Goal: Task Accomplishment & Management: Manage account settings

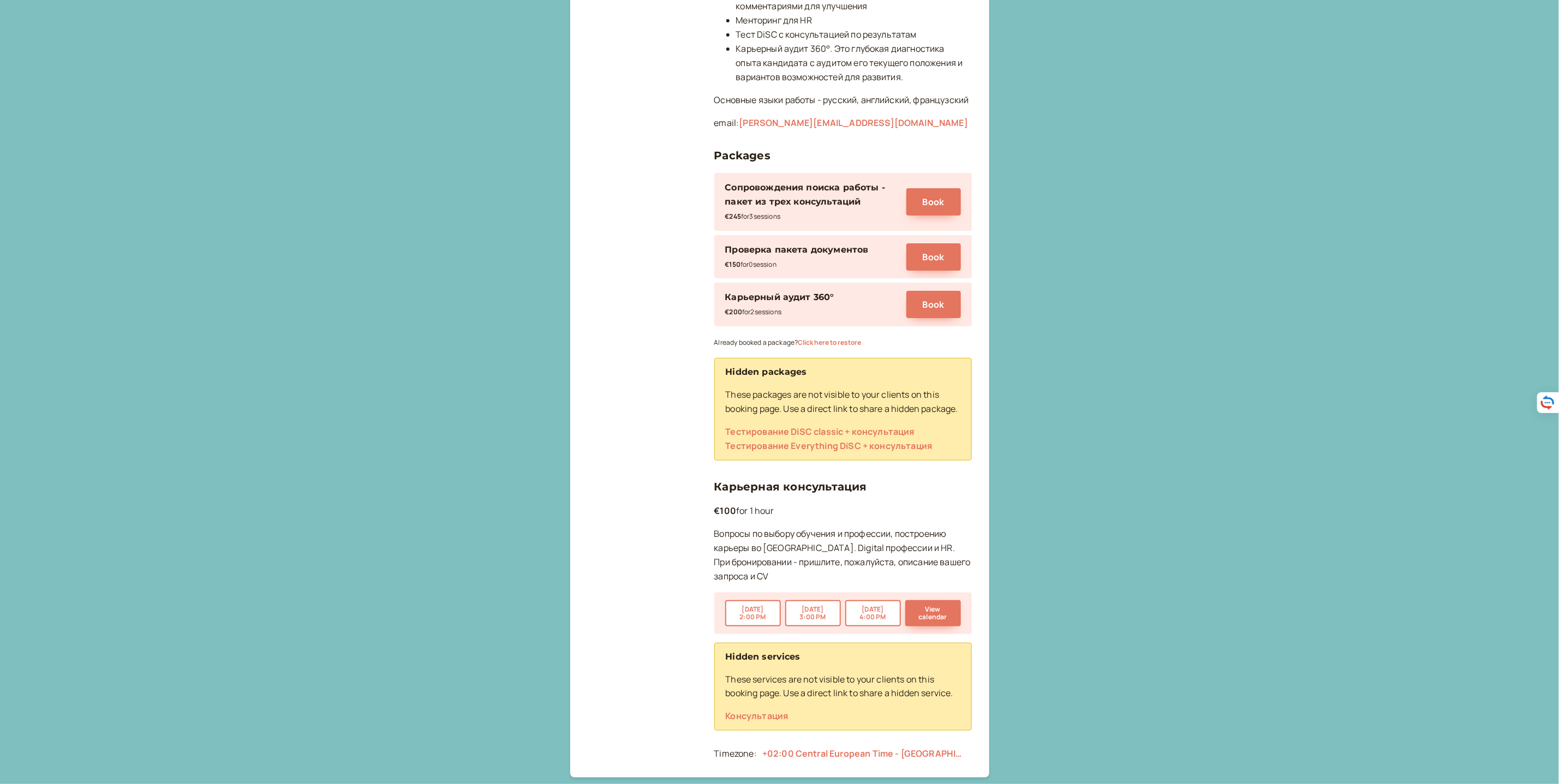
scroll to position [579, 0]
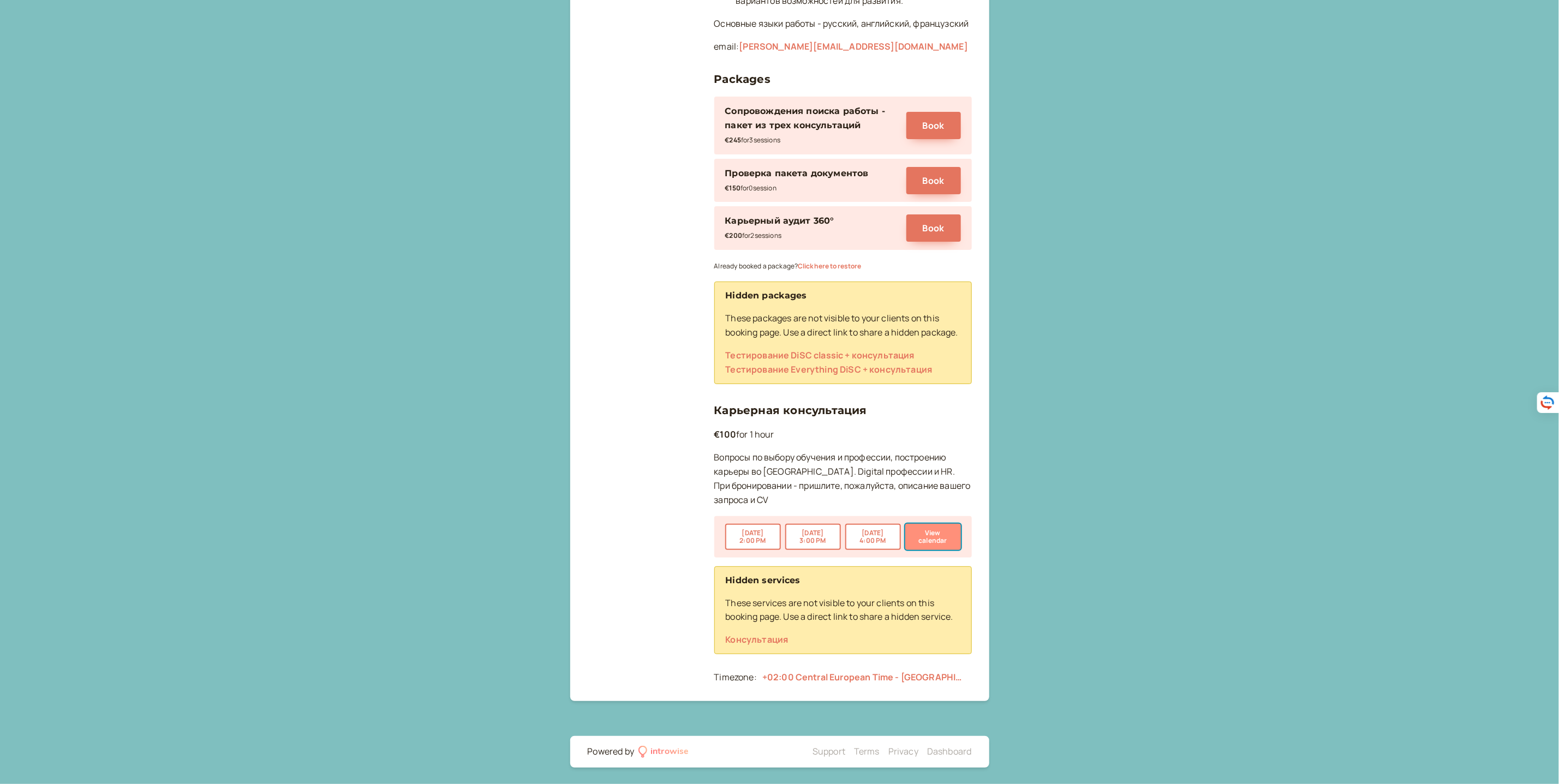
click at [938, 540] on button "View calendar" at bounding box center [933, 537] width 56 height 26
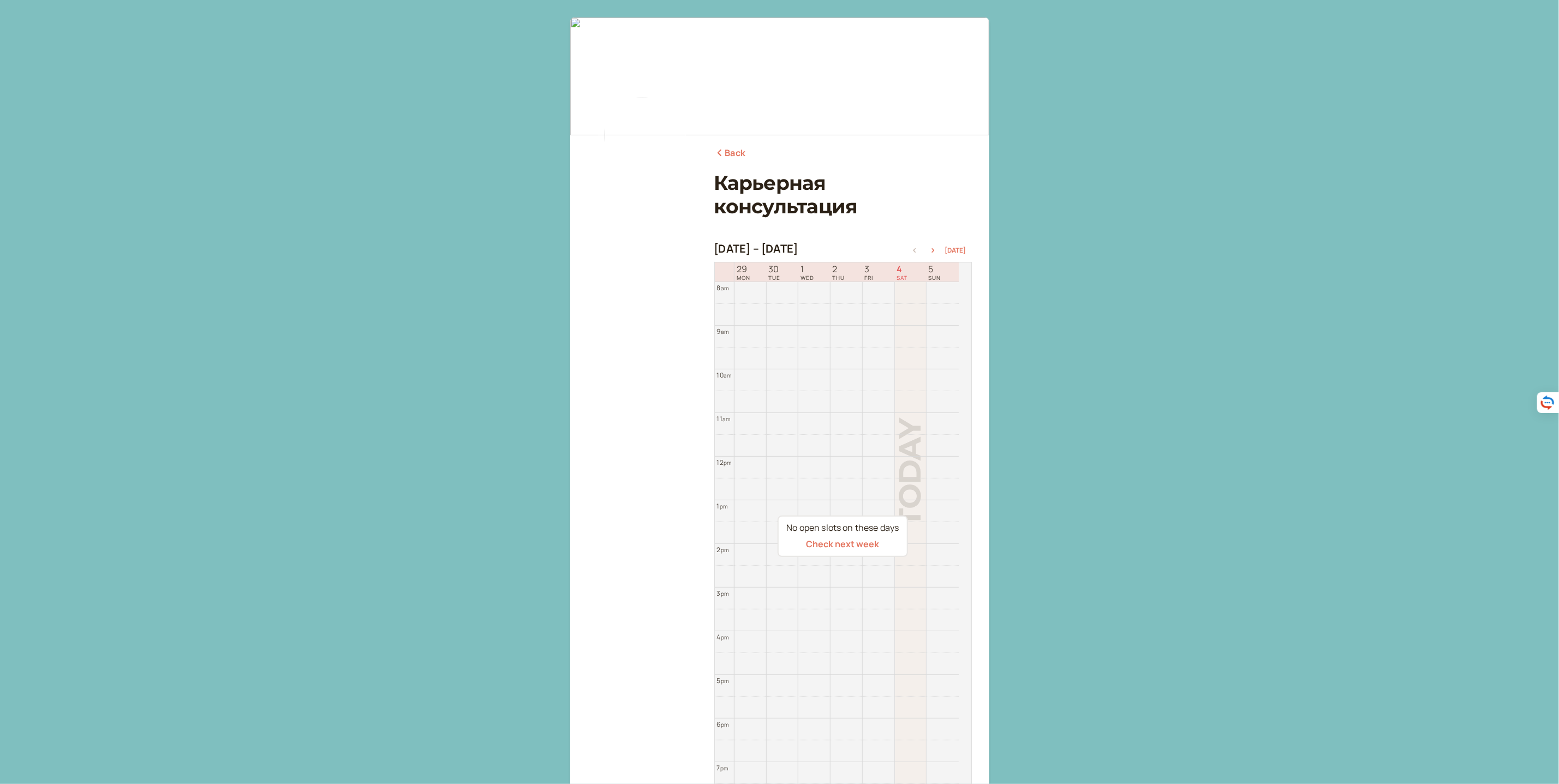
scroll to position [110, 0]
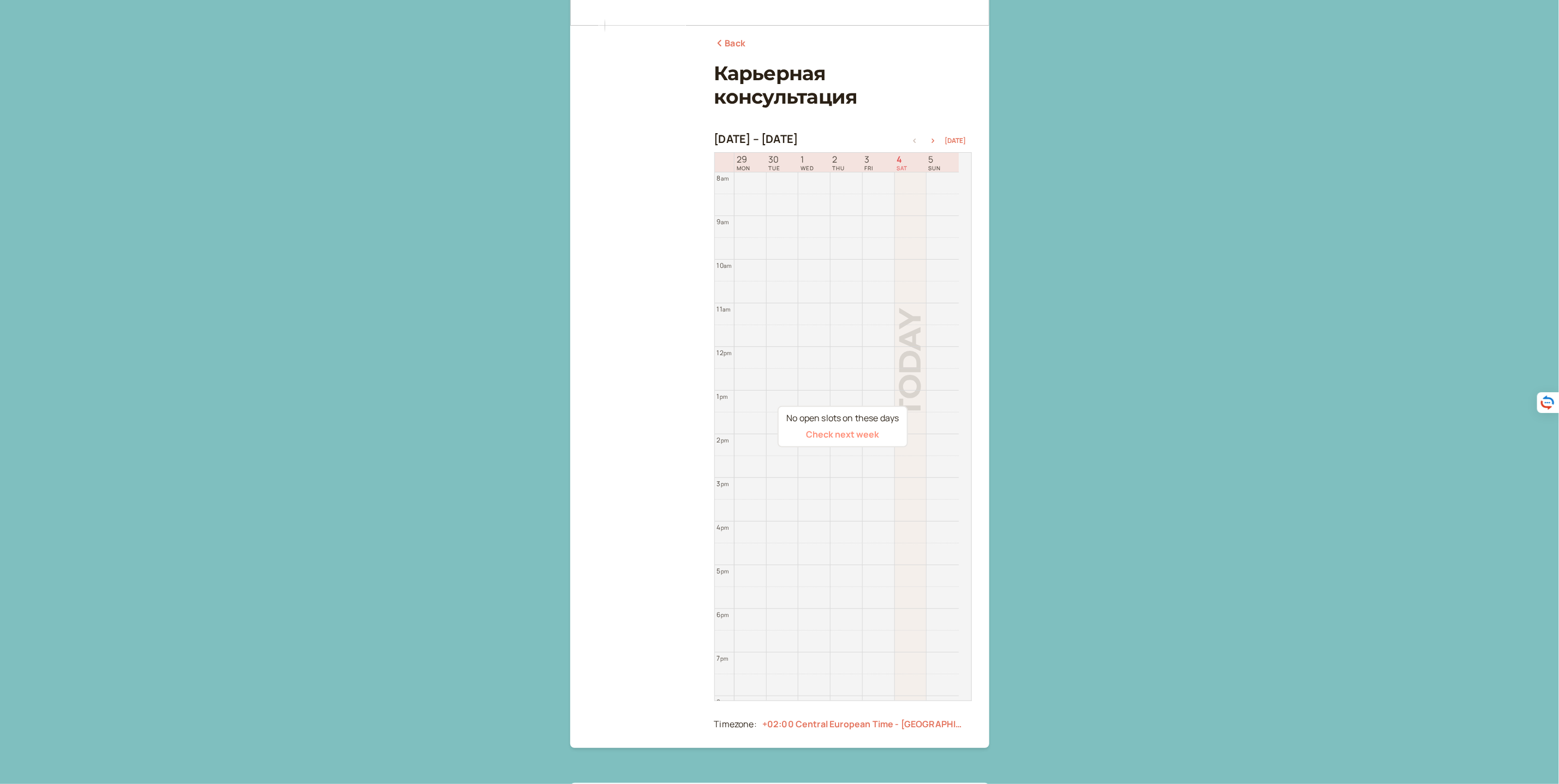
click at [870, 435] on button "Check next week" at bounding box center [843, 434] width 73 height 10
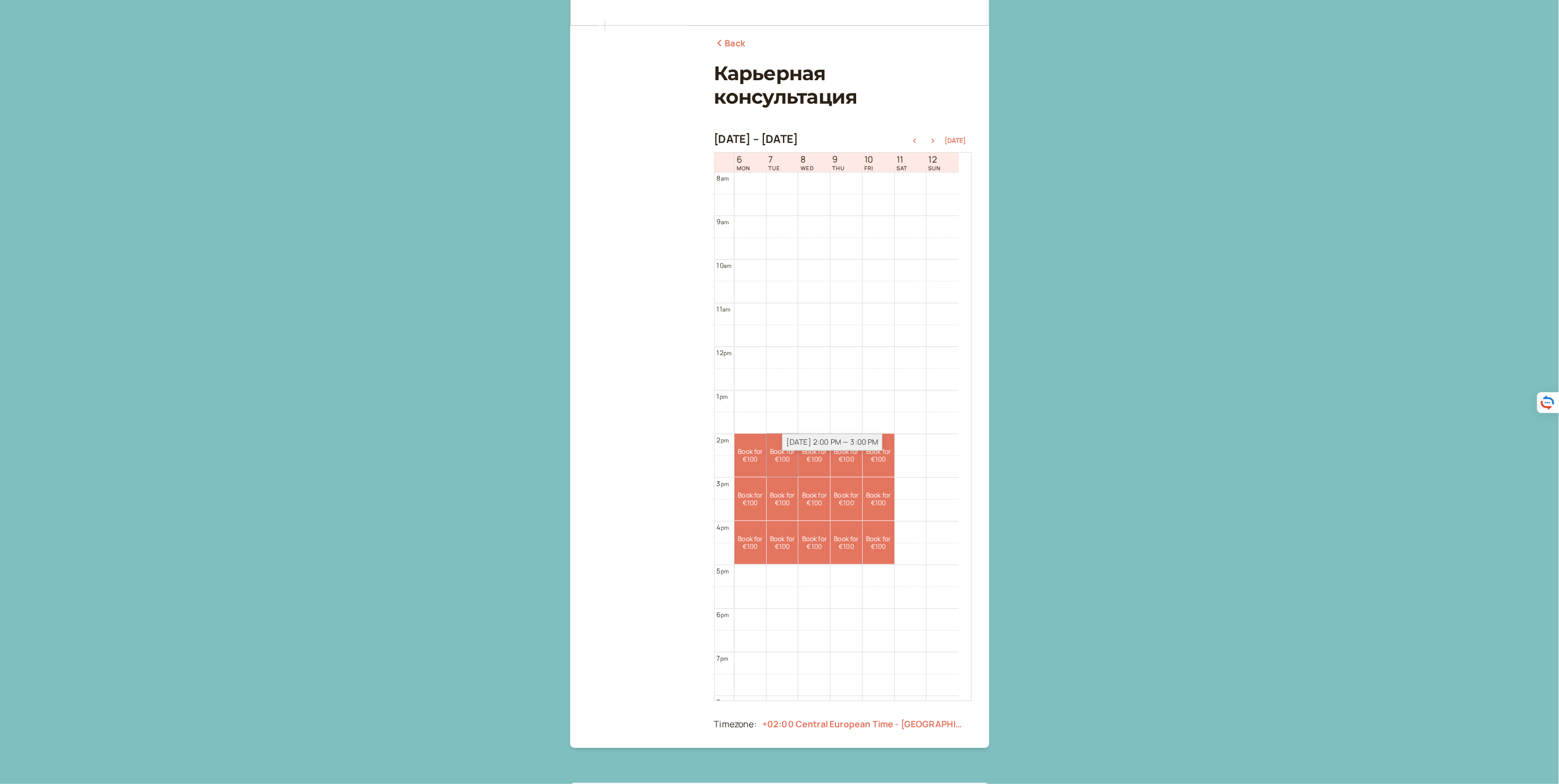
click at [783, 460] on link "Book for €100 €100" at bounding box center [782, 455] width 32 height 43
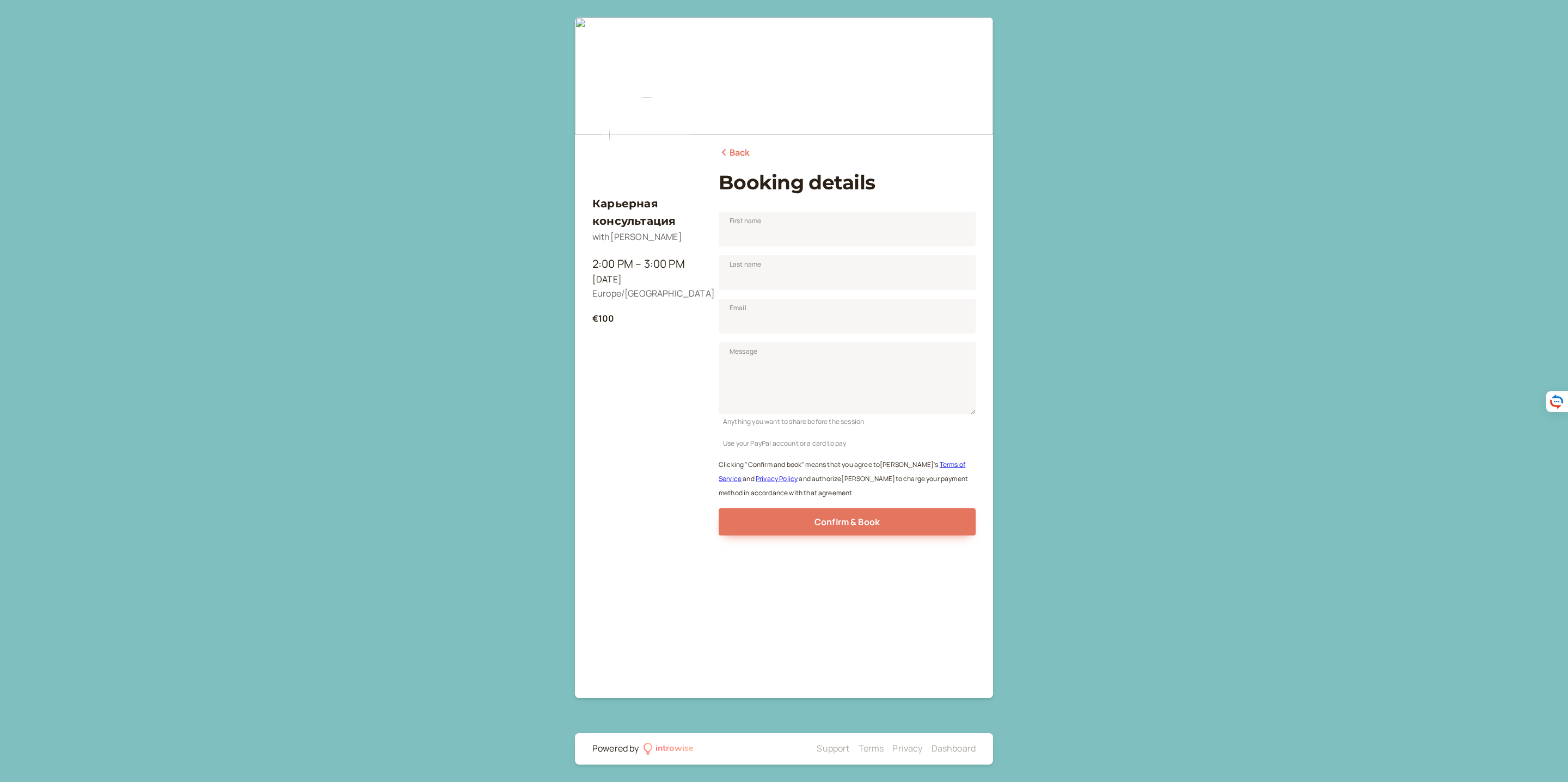
click at [727, 153] on icon at bounding box center [724, 152] width 11 height 8
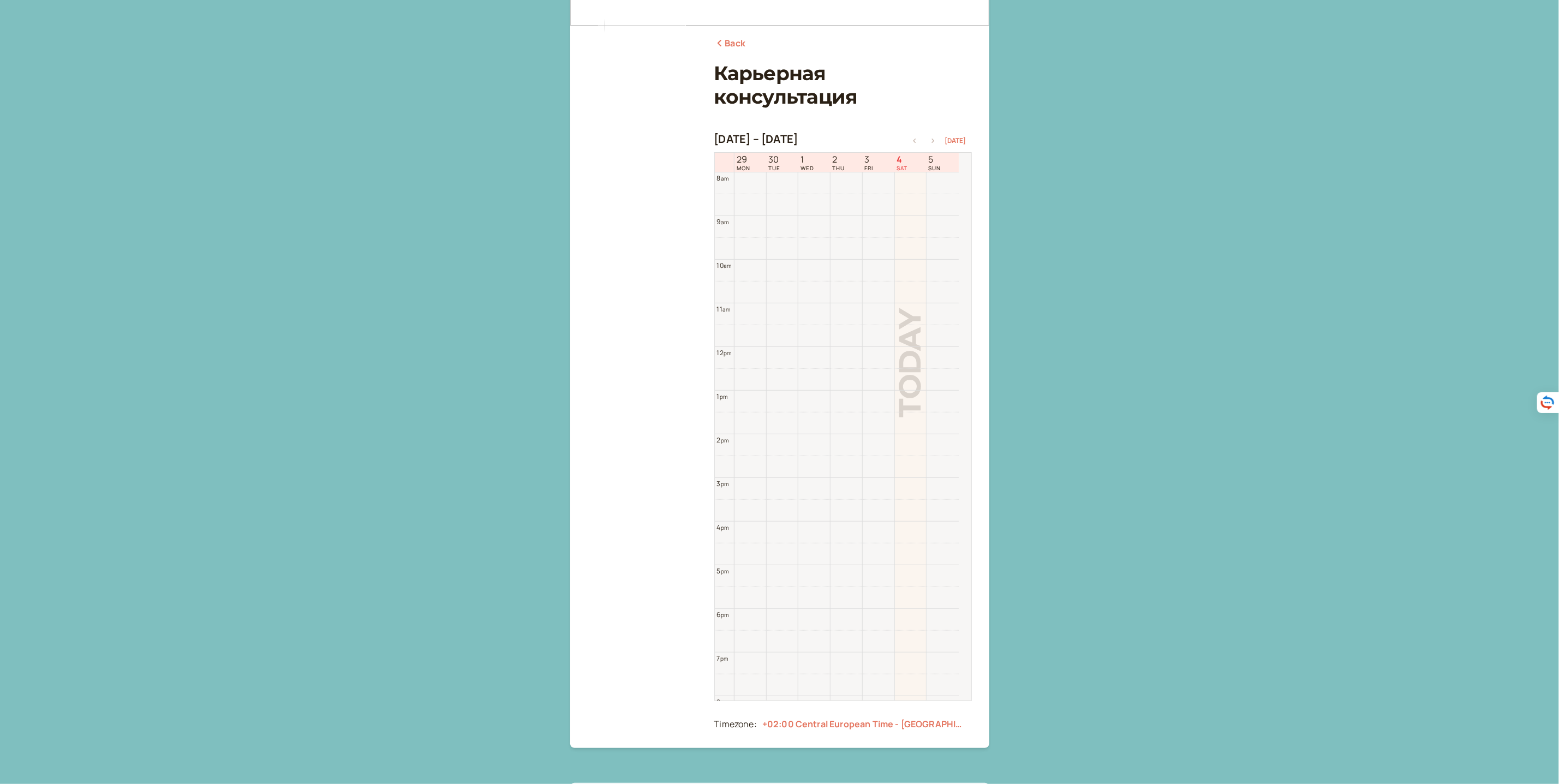
scroll to position [108, 0]
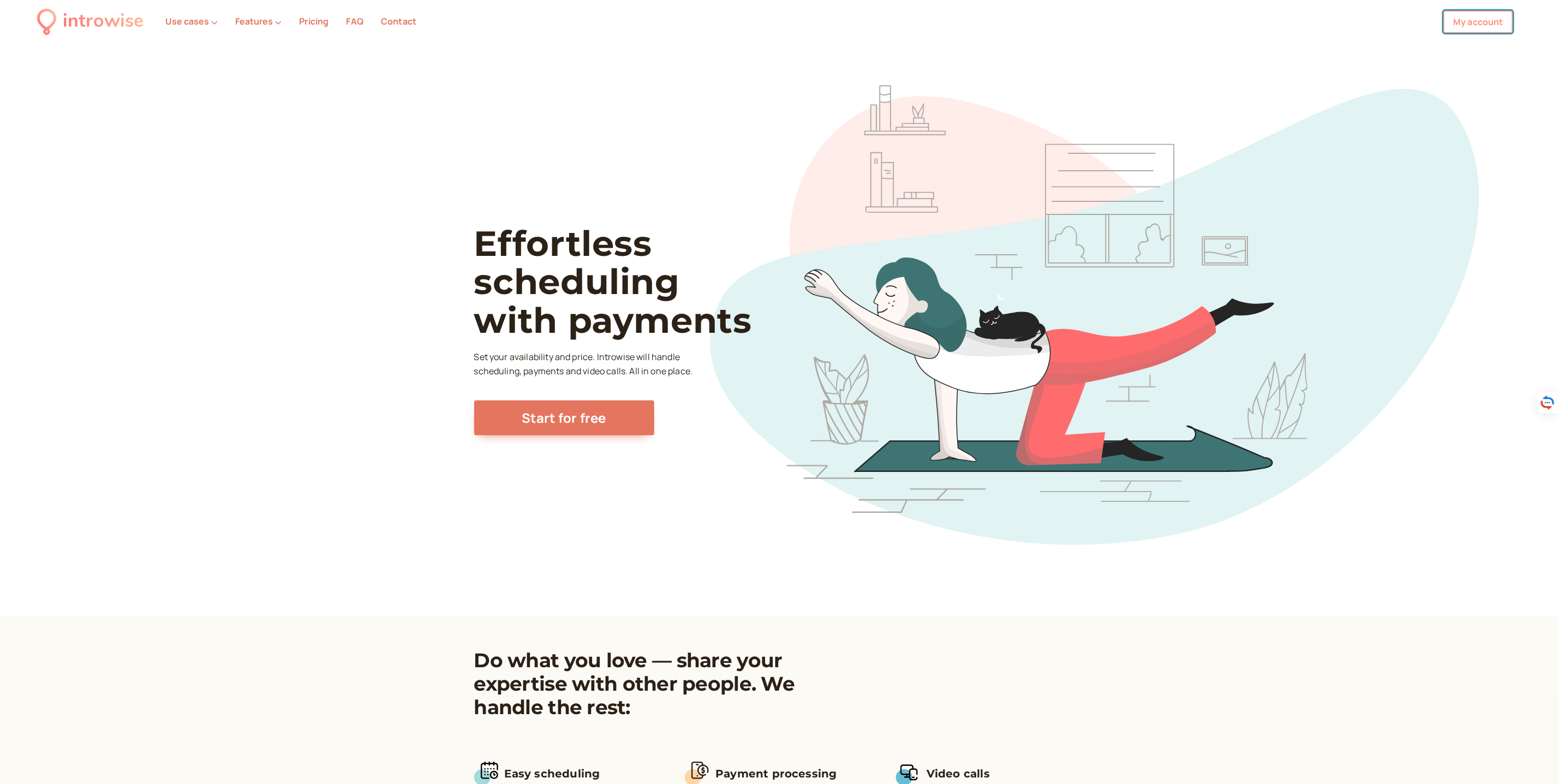
click at [1468, 18] on link "My account" at bounding box center [1478, 21] width 70 height 23
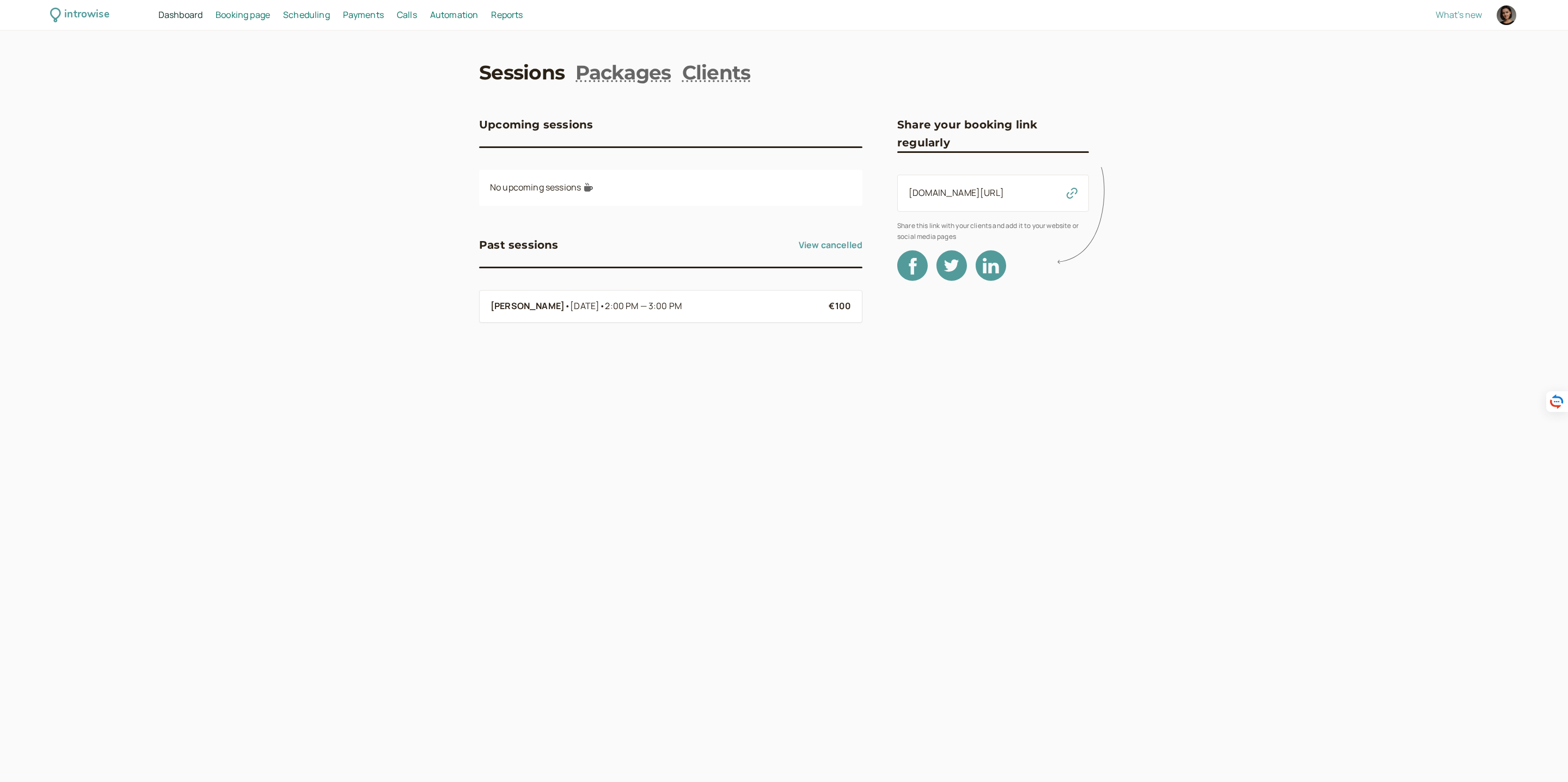
click at [265, 14] on span "Booking page" at bounding box center [243, 14] width 54 height 12
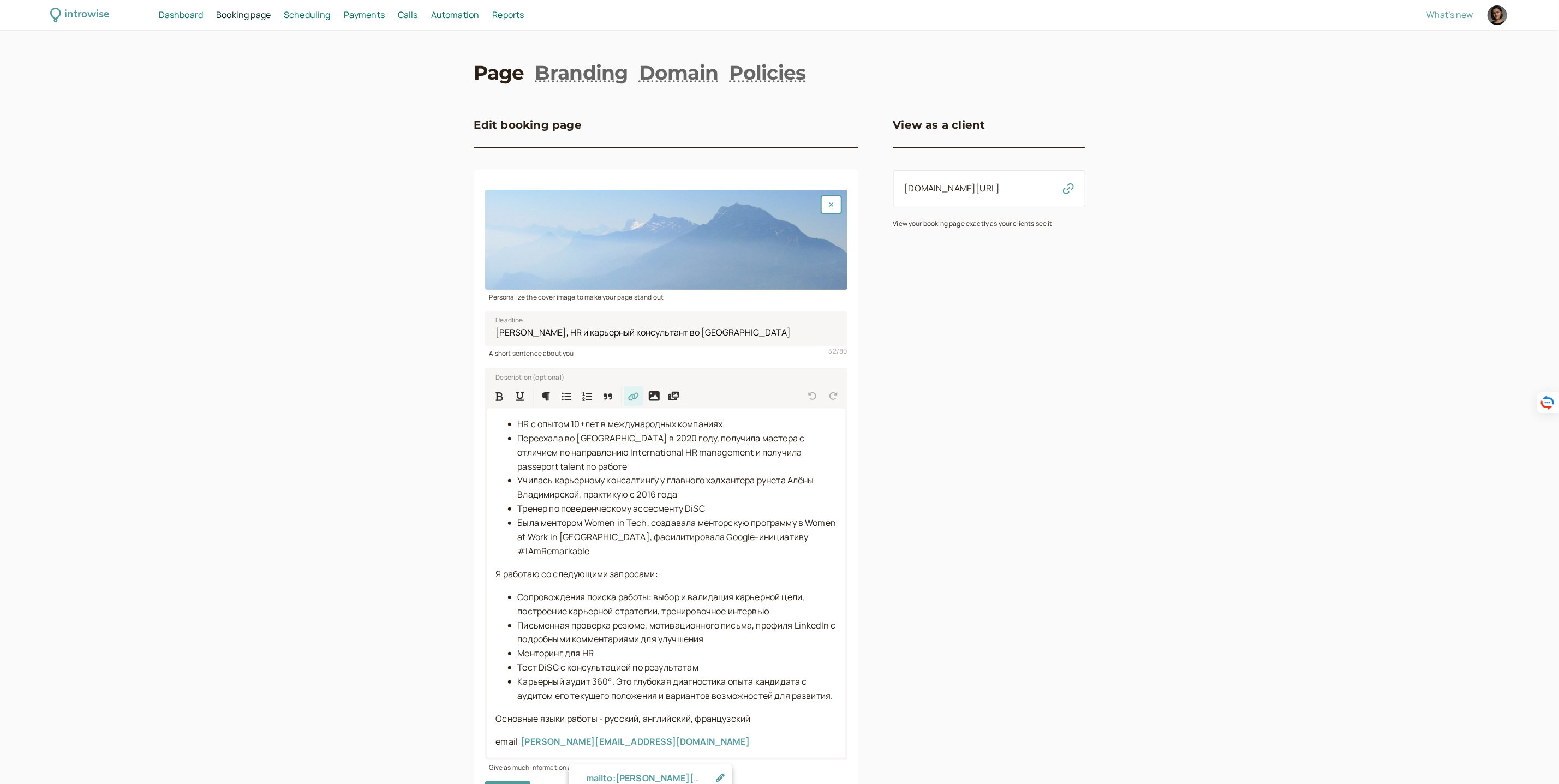
click at [314, 17] on span "Scheduling" at bounding box center [307, 14] width 47 height 12
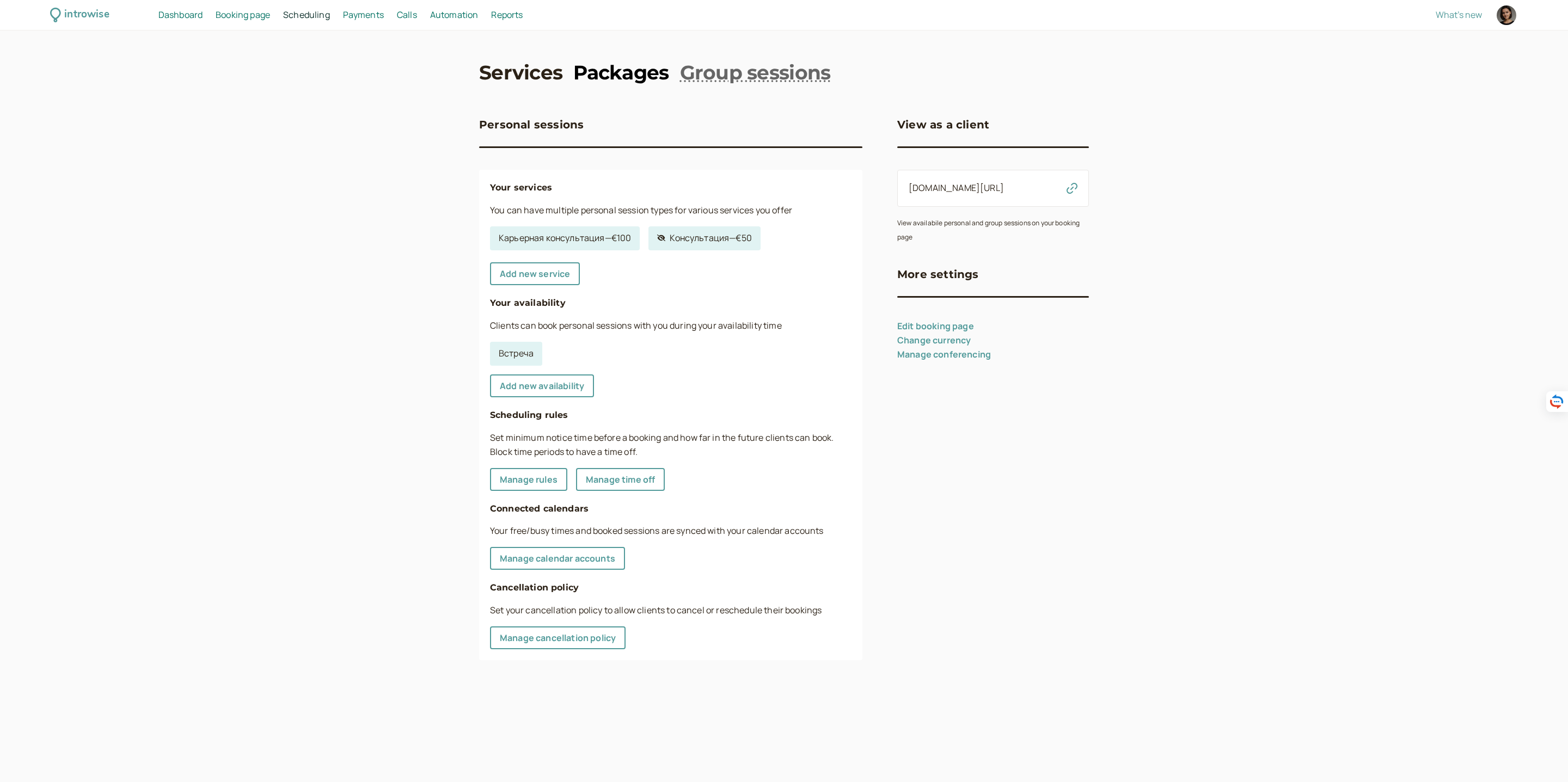
click at [613, 78] on link "Packages" at bounding box center [620, 73] width 95 height 27
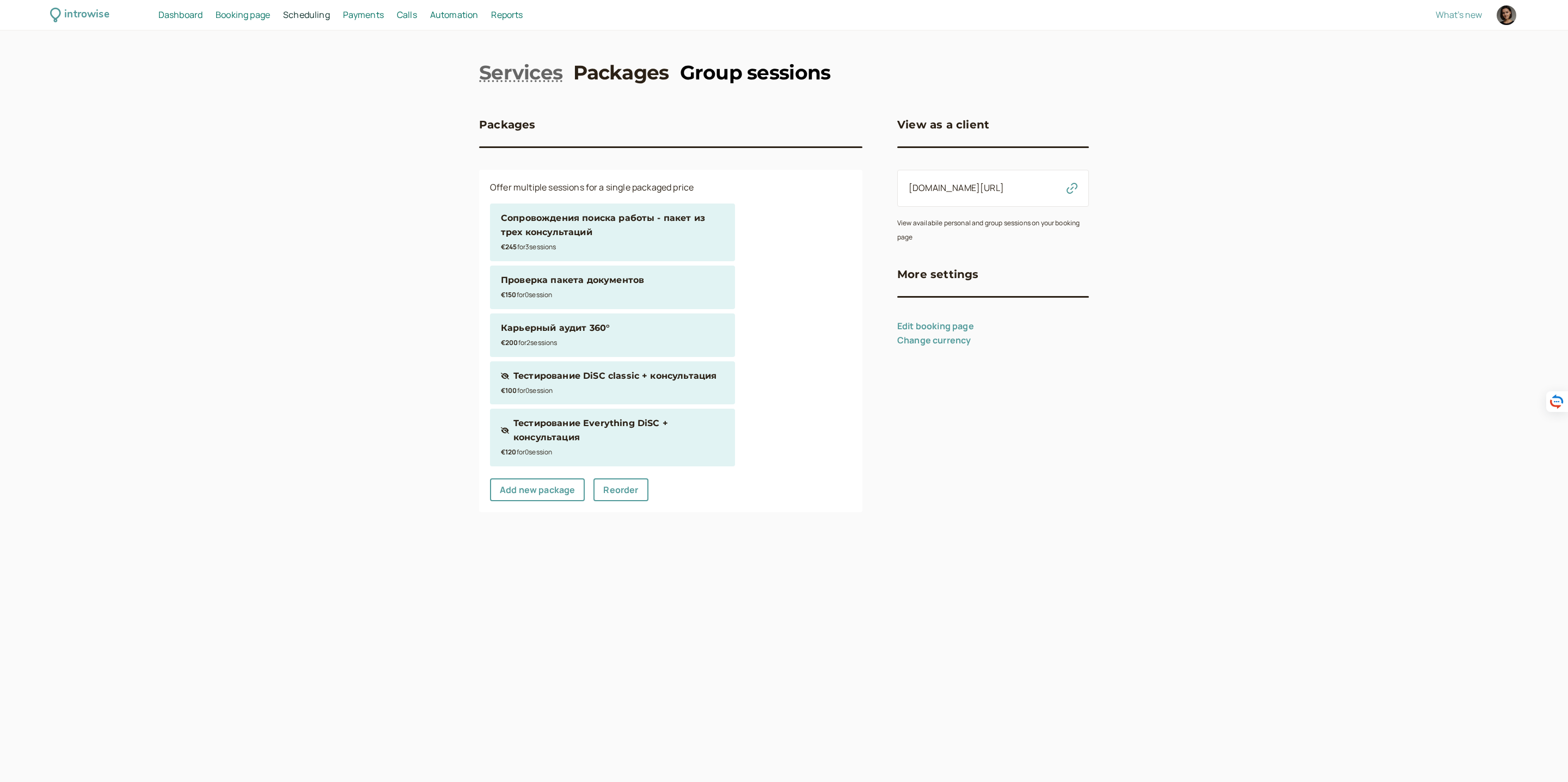
click at [728, 67] on link "Group sessions" at bounding box center [755, 73] width 151 height 27
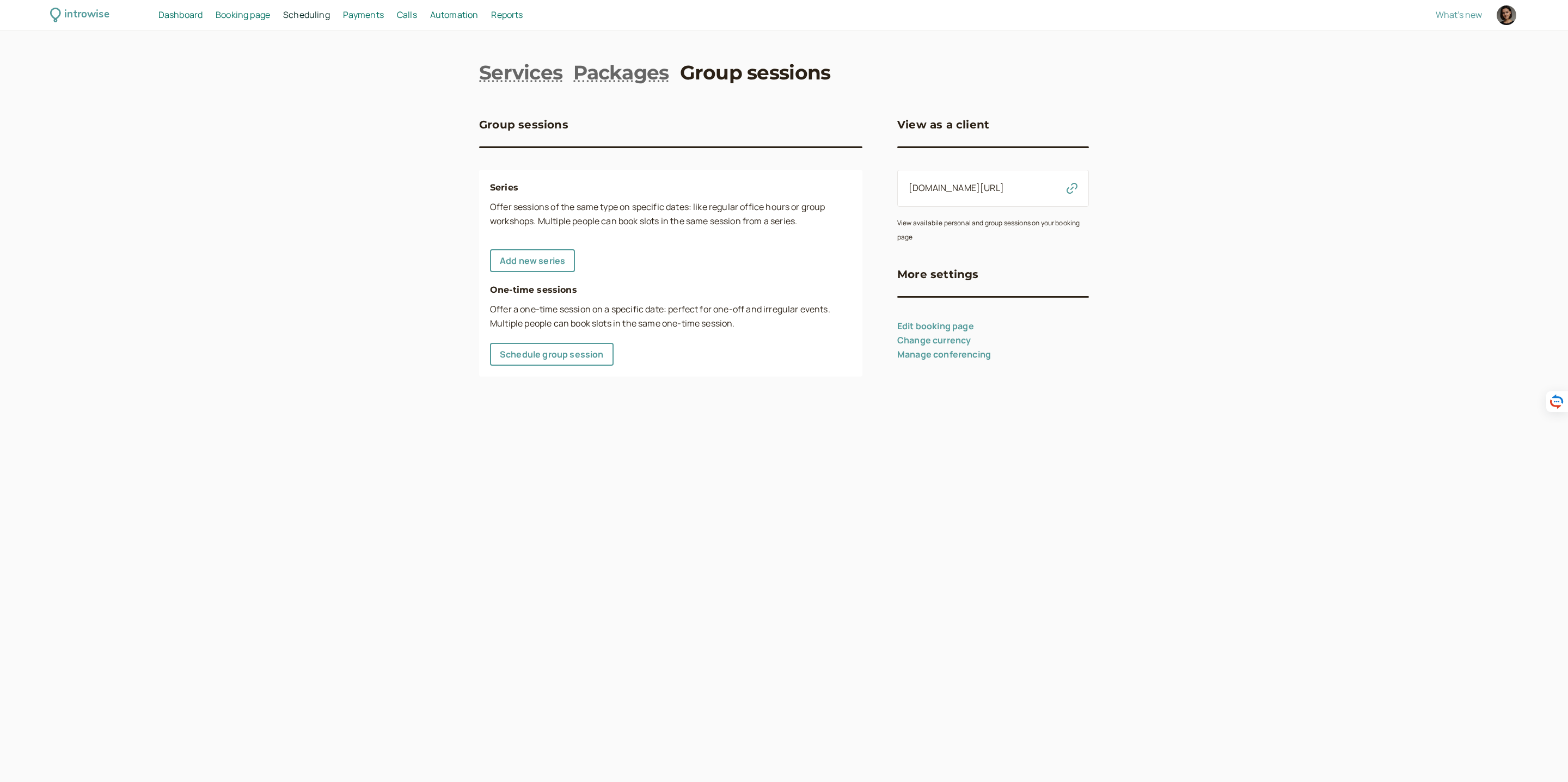
click at [528, 89] on div "Services Packages Group sessions Group sessions Series Offer sessions of the sa…" at bounding box center [784, 218] width 610 height 318
click at [508, 69] on link "Services" at bounding box center [521, 73] width 84 height 27
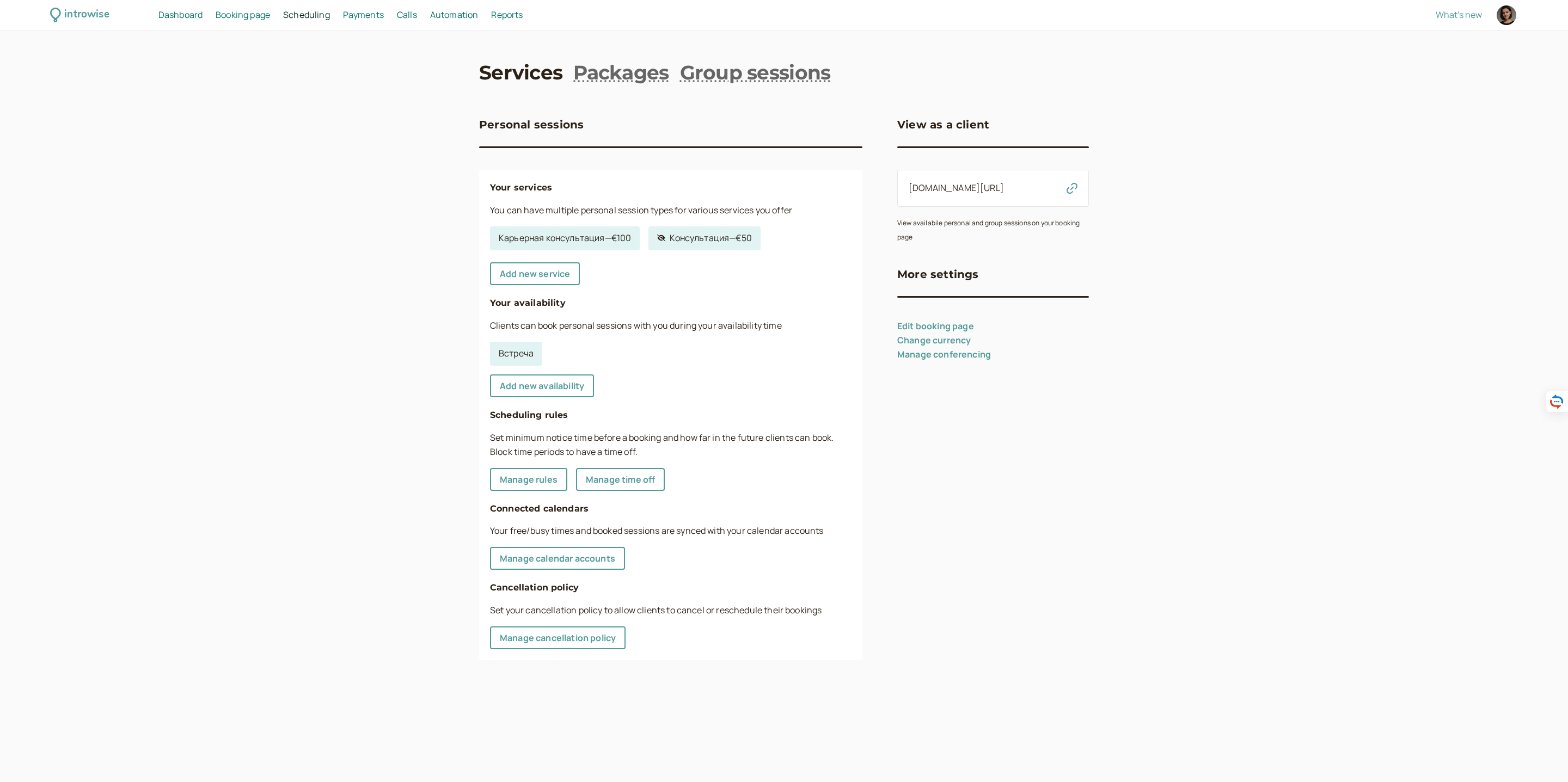
click at [193, 19] on span "Dashboard" at bounding box center [180, 14] width 44 height 12
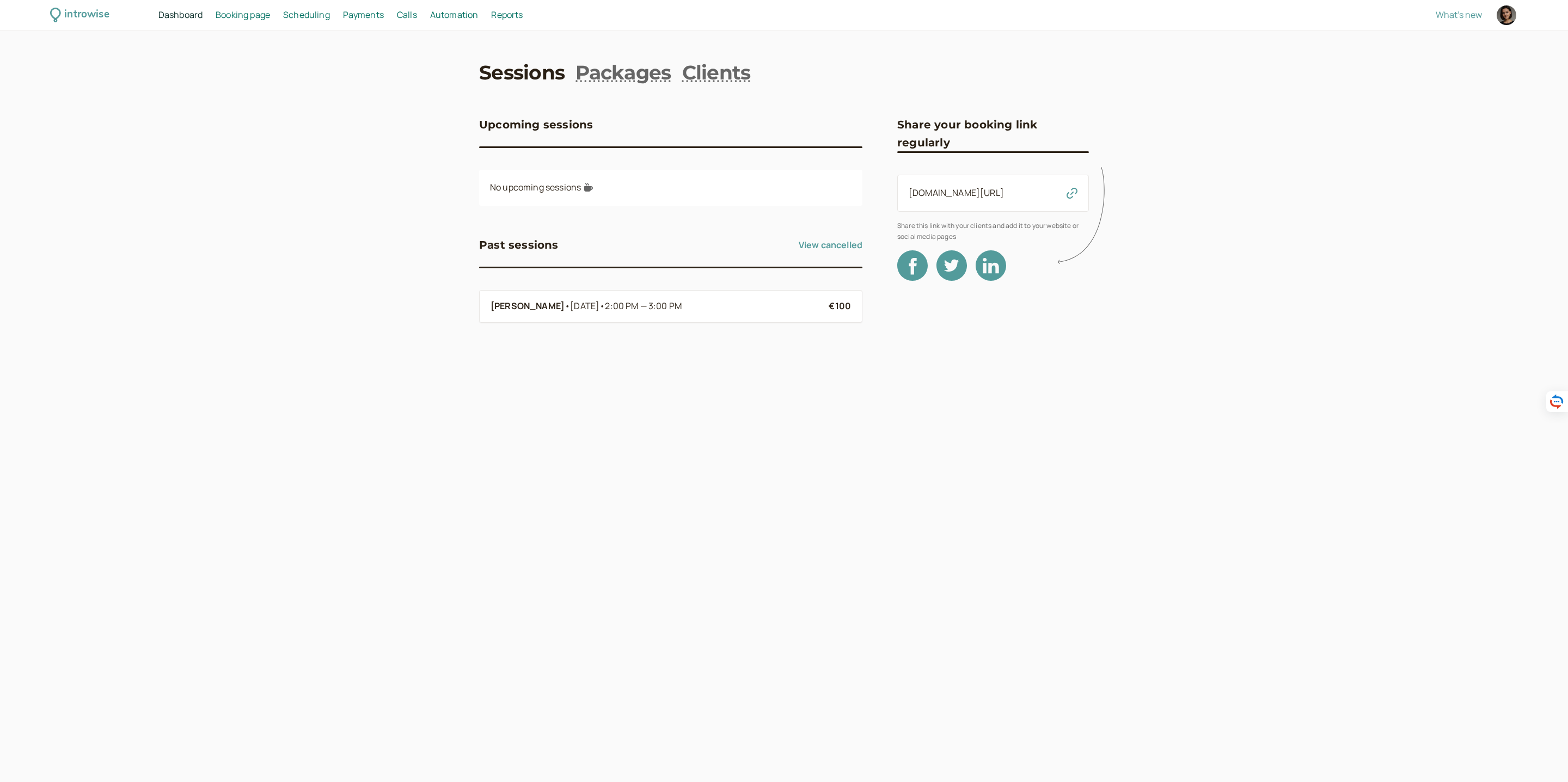
click at [252, 19] on span "Booking page" at bounding box center [243, 14] width 54 height 12
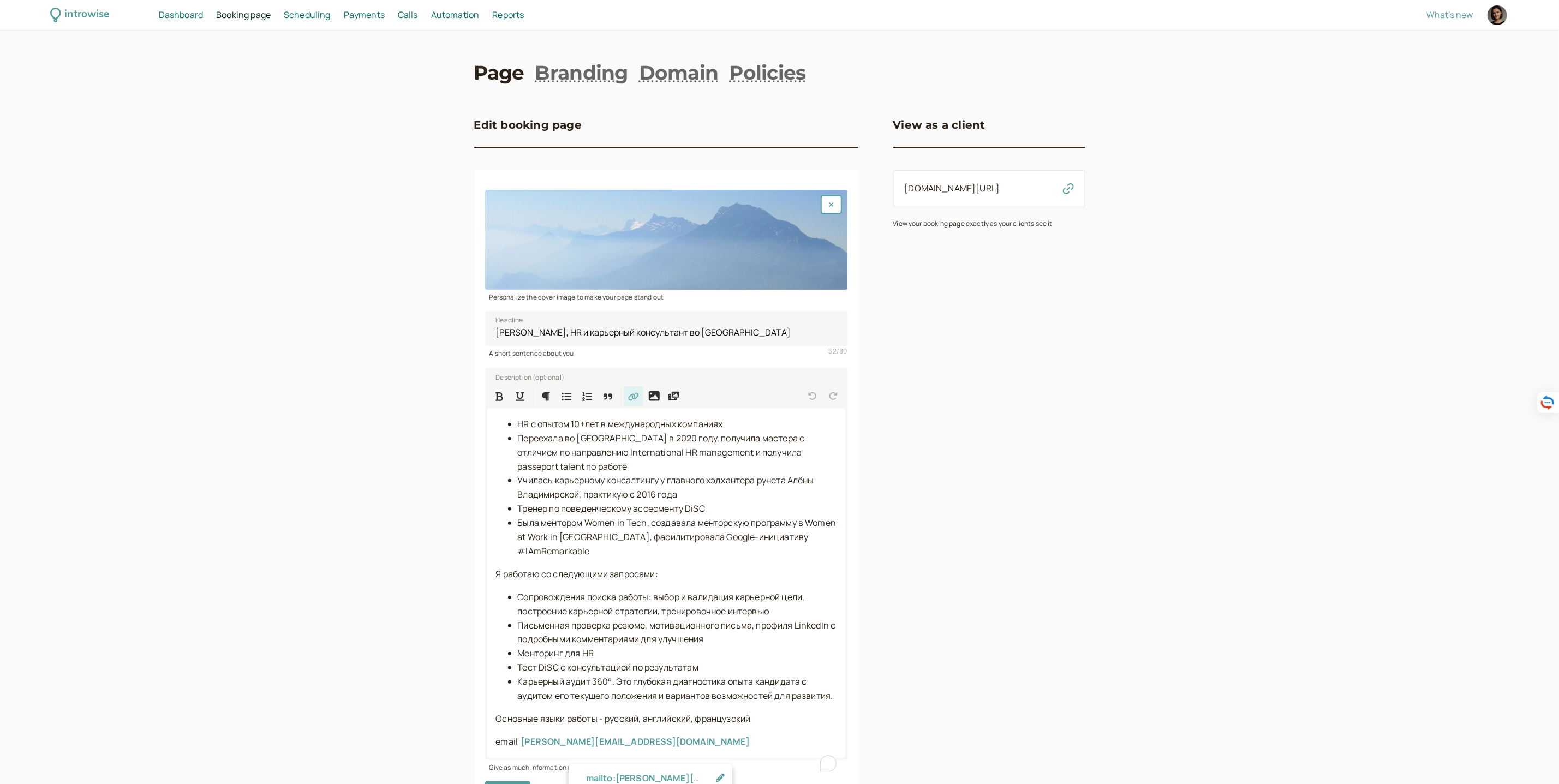
click at [325, 21] on link "Scheduling Scheduling" at bounding box center [307, 16] width 47 height 14
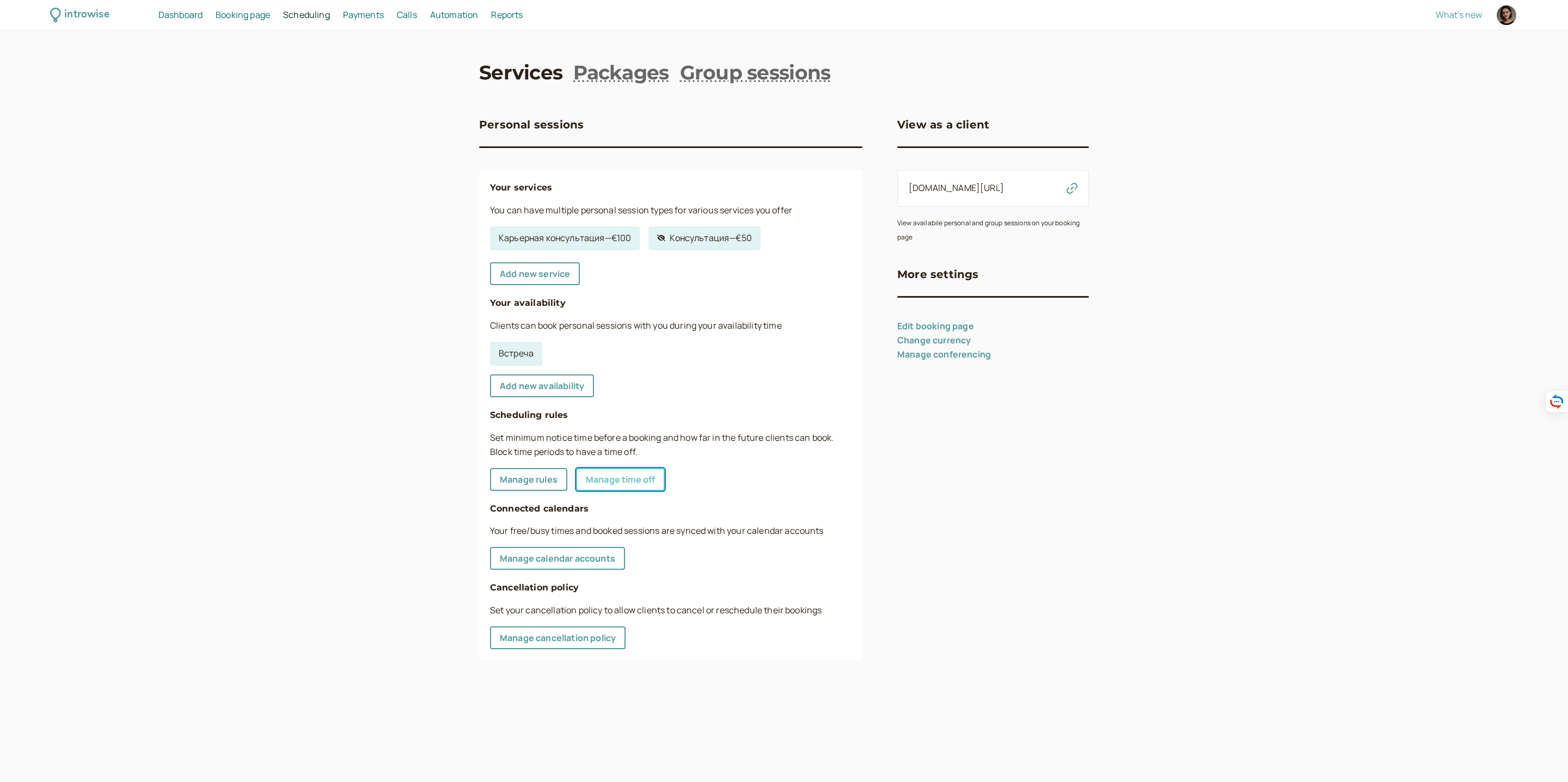
click at [614, 485] on link "Manage time off" at bounding box center [620, 479] width 89 height 23
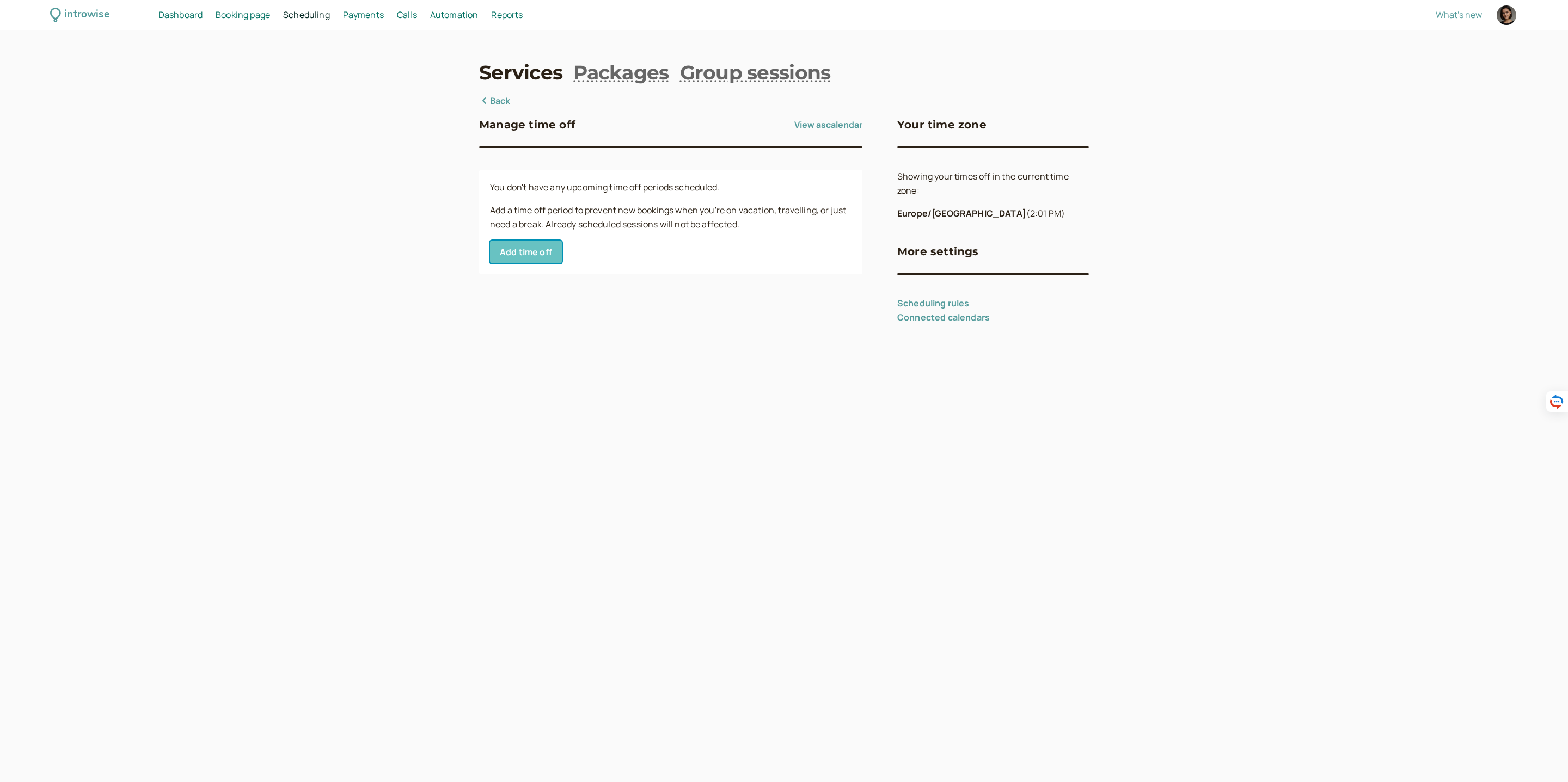
click at [537, 246] on button "Add time off" at bounding box center [526, 251] width 72 height 23
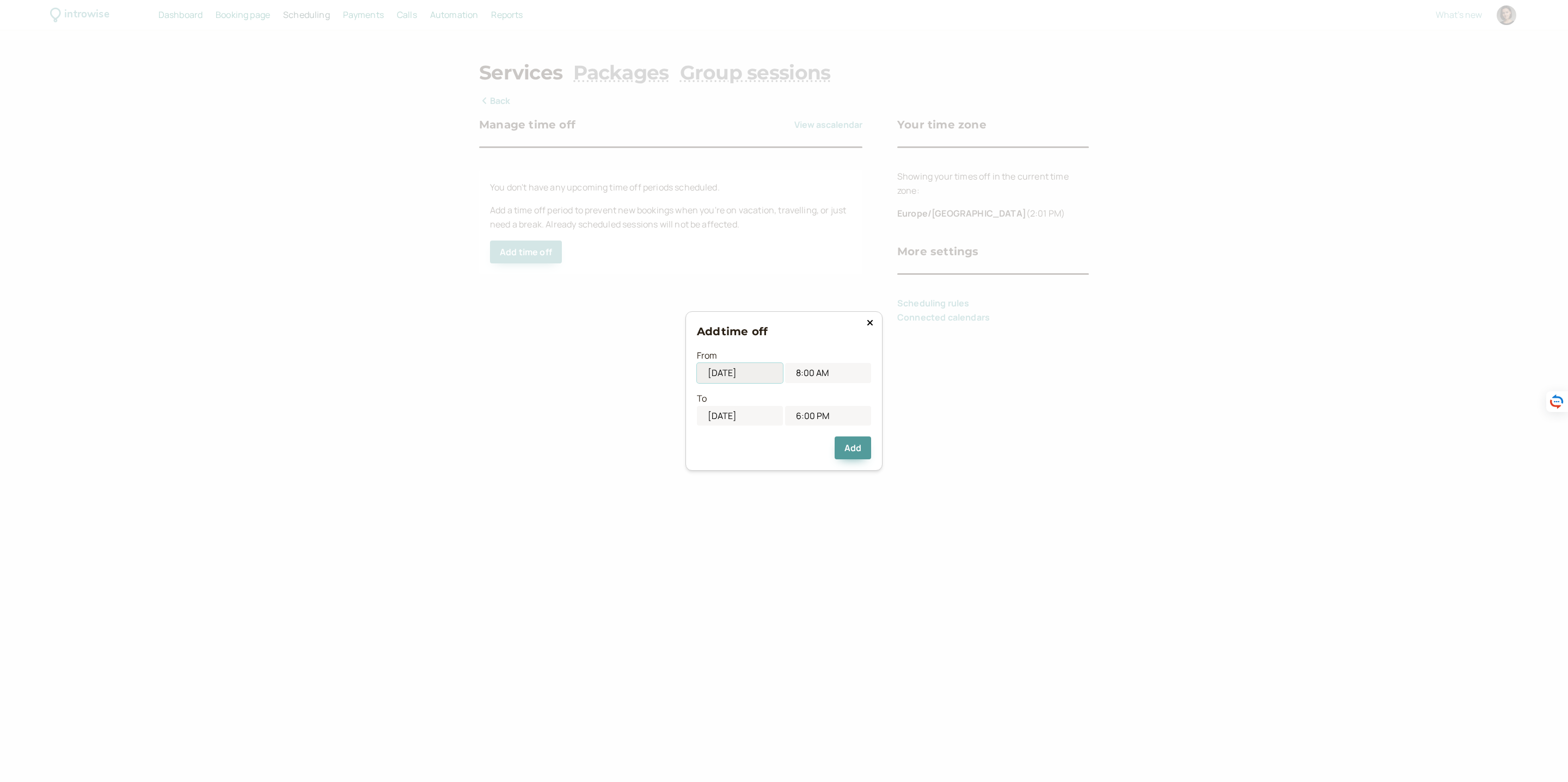
click at [755, 372] on input "10/05/2025" at bounding box center [740, 373] width 86 height 20
click at [716, 472] on div "14" at bounding box center [721, 471] width 15 height 15
type input "10/14/2025"
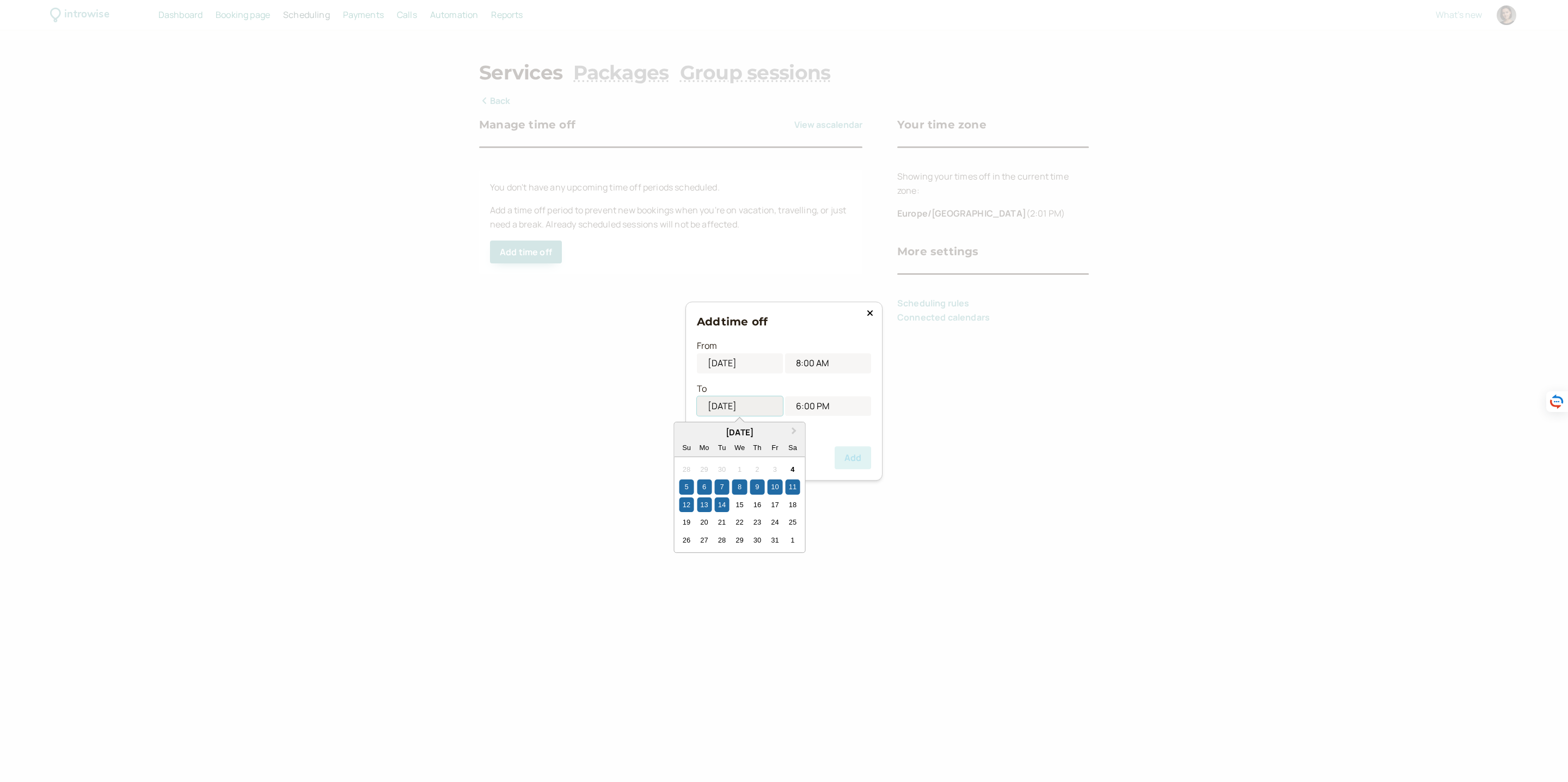
click at [734, 402] on input "10/05/2025" at bounding box center [740, 406] width 86 height 20
click at [692, 520] on div "19" at bounding box center [686, 522] width 15 height 15
type input "10/19/2025"
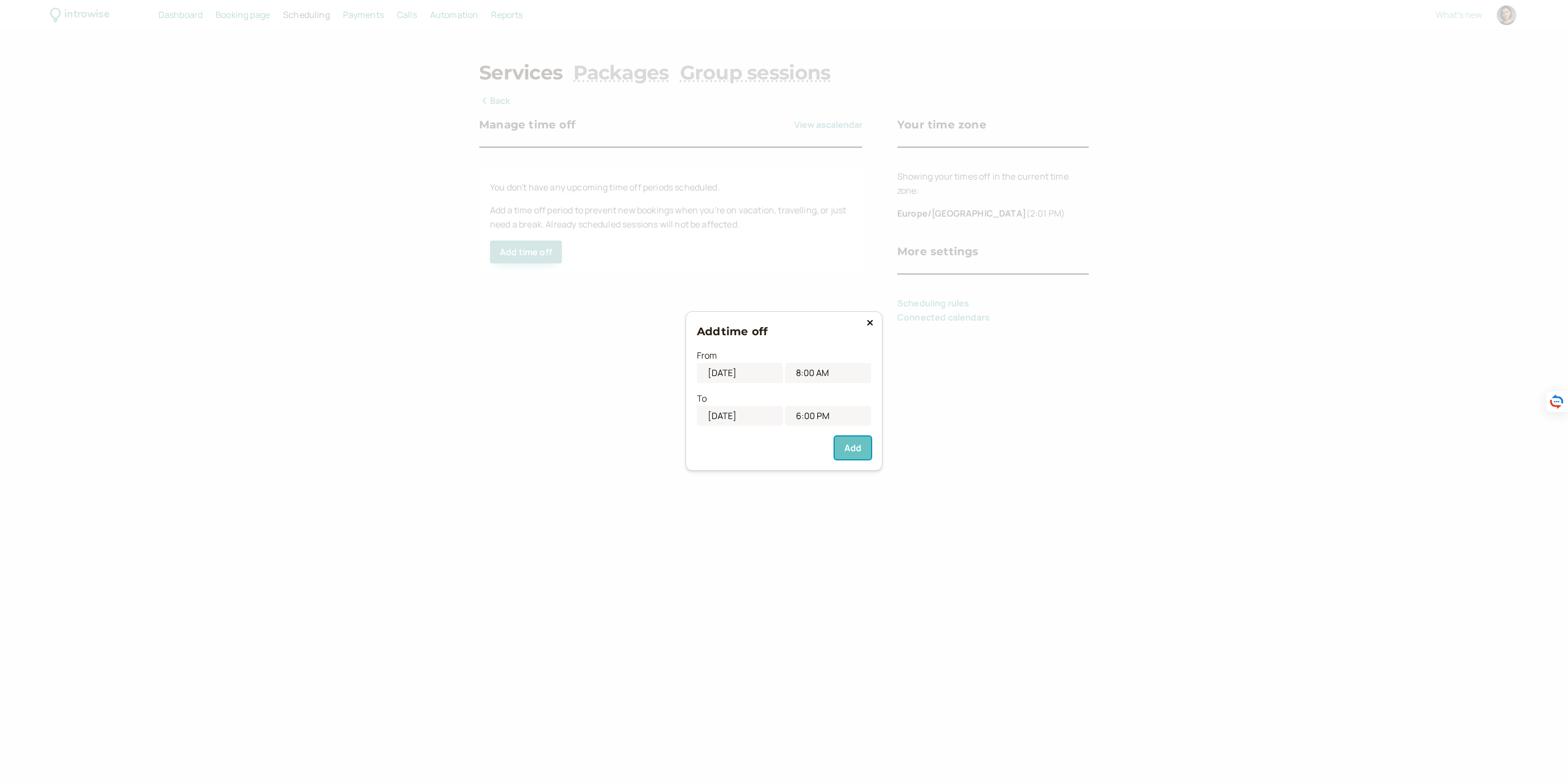
click at [856, 448] on button "Add" at bounding box center [853, 448] width 36 height 23
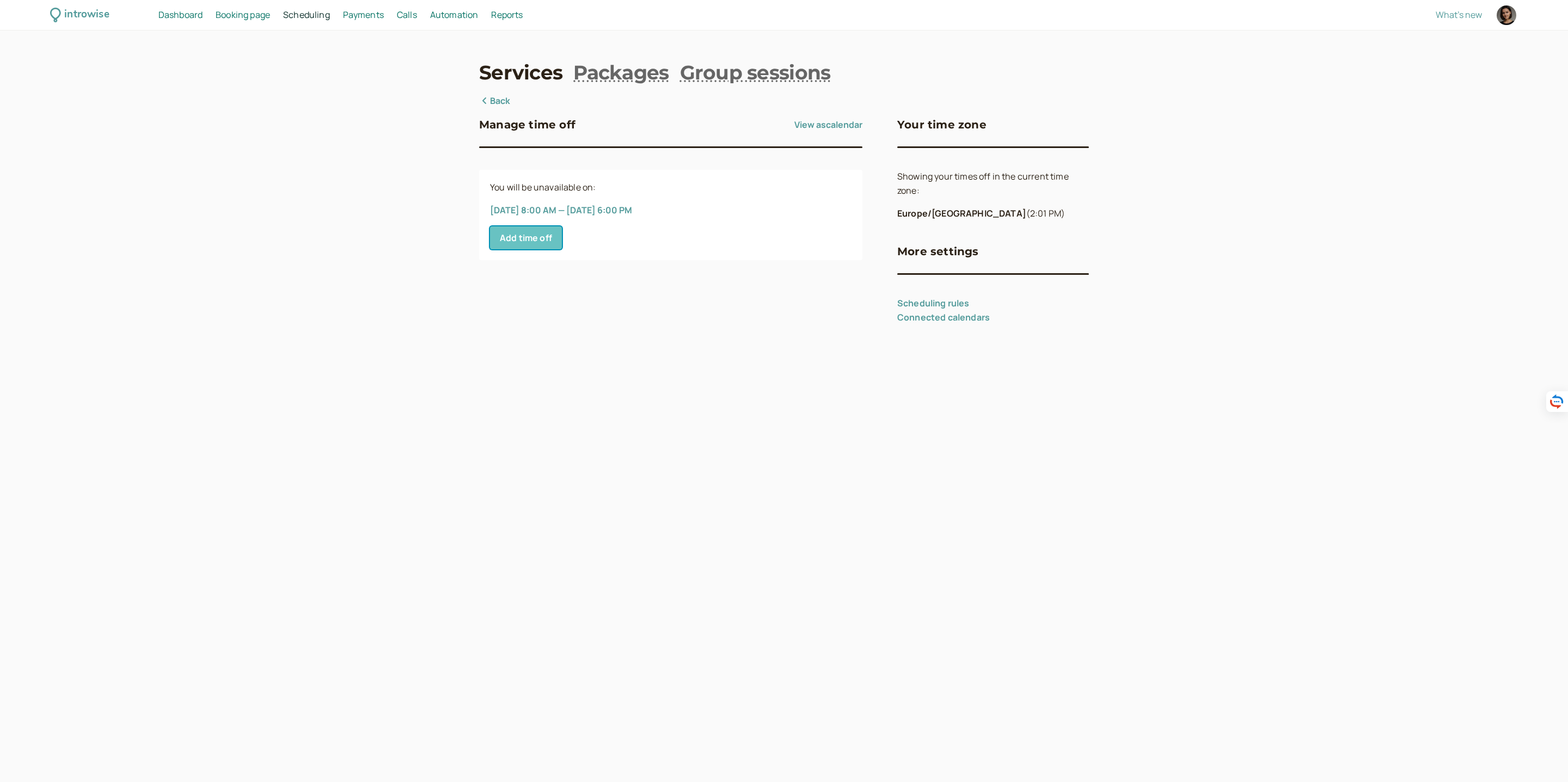
click at [537, 244] on button "Add time off" at bounding box center [526, 237] width 72 height 23
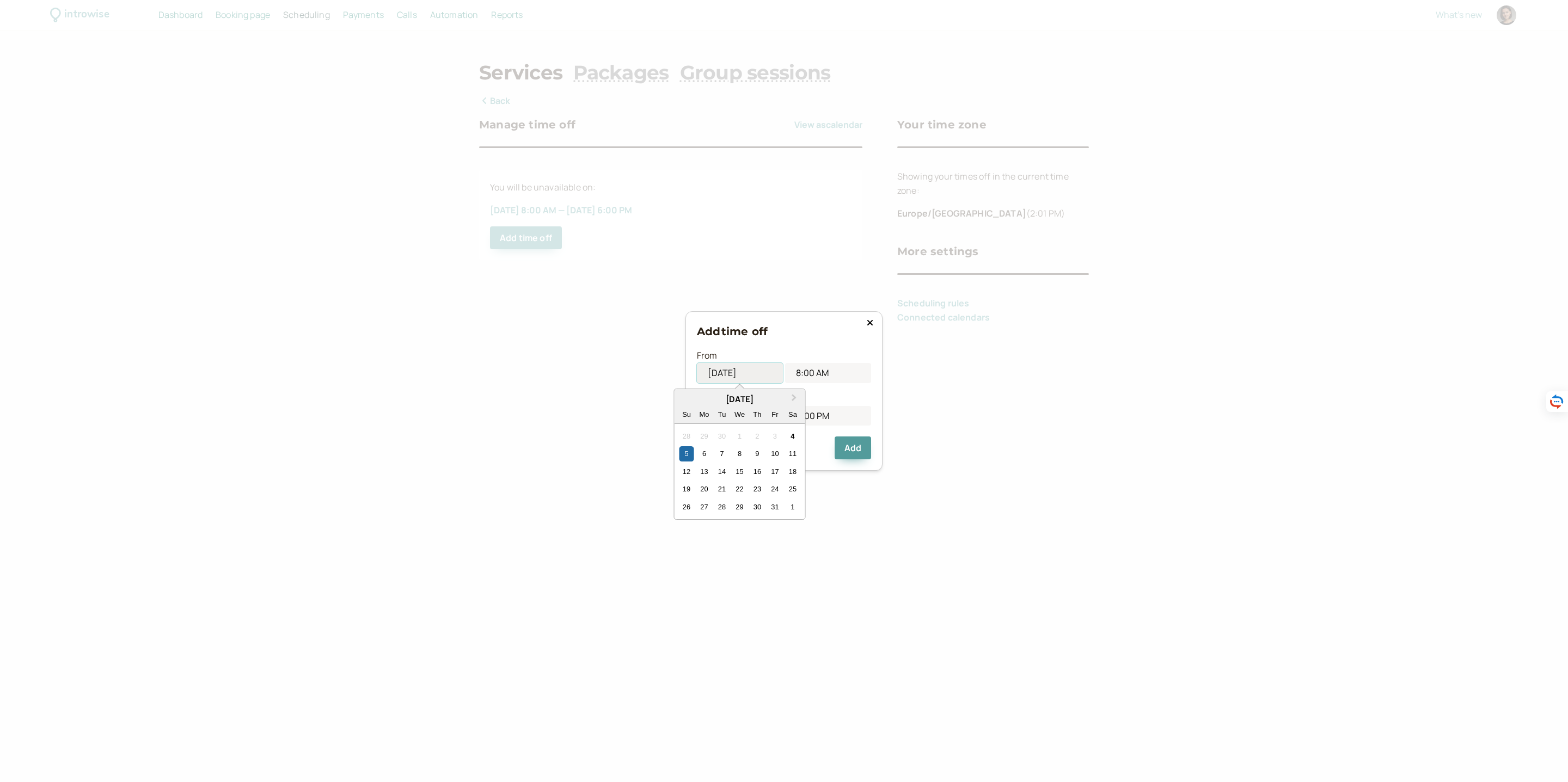
click at [747, 372] on input "10/05/2025" at bounding box center [740, 373] width 86 height 20
click at [722, 452] on div "7" at bounding box center [721, 454] width 15 height 15
type input "10/07/2025"
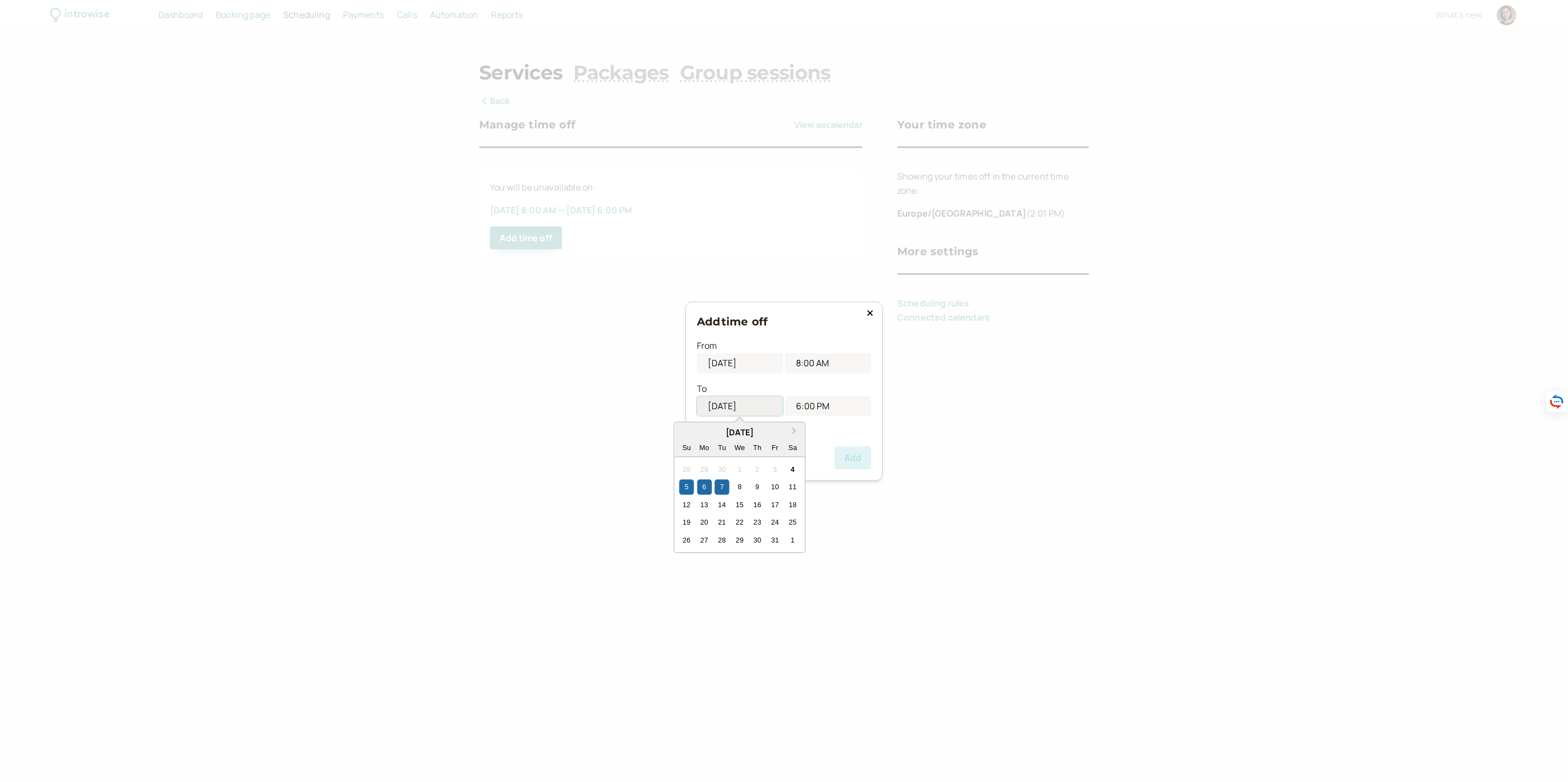
click at [763, 409] on input "10/05/2025" at bounding box center [740, 406] width 86 height 20
click at [720, 485] on div "7" at bounding box center [721, 487] width 15 height 15
type input "10/07/2025"
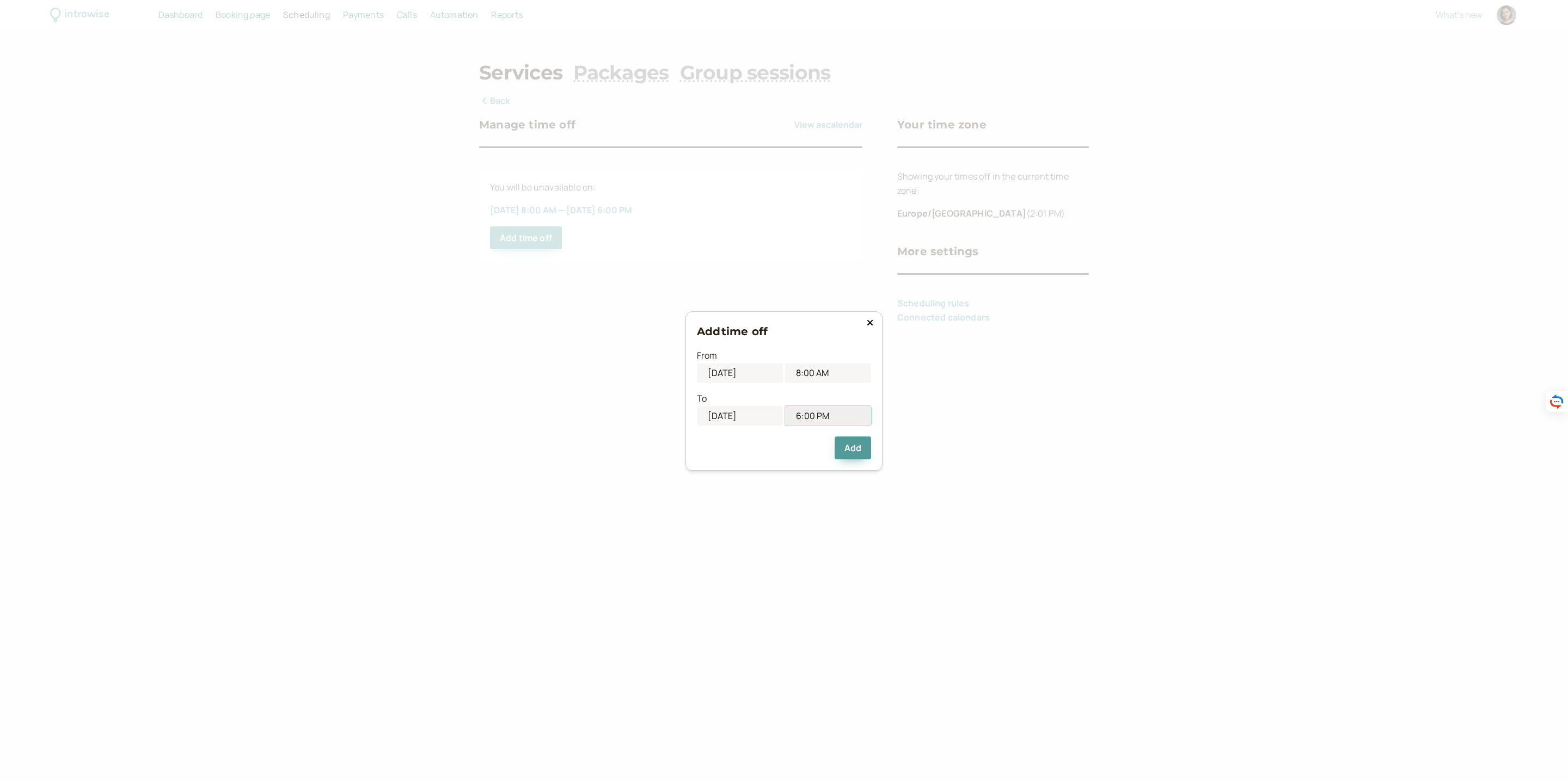
click at [841, 420] on input "6:00 PM" at bounding box center [828, 416] width 86 height 20
click at [831, 495] on li "6:00 PM" at bounding box center [828, 500] width 46 height 16
click at [854, 440] on button "Add" at bounding box center [853, 448] width 36 height 23
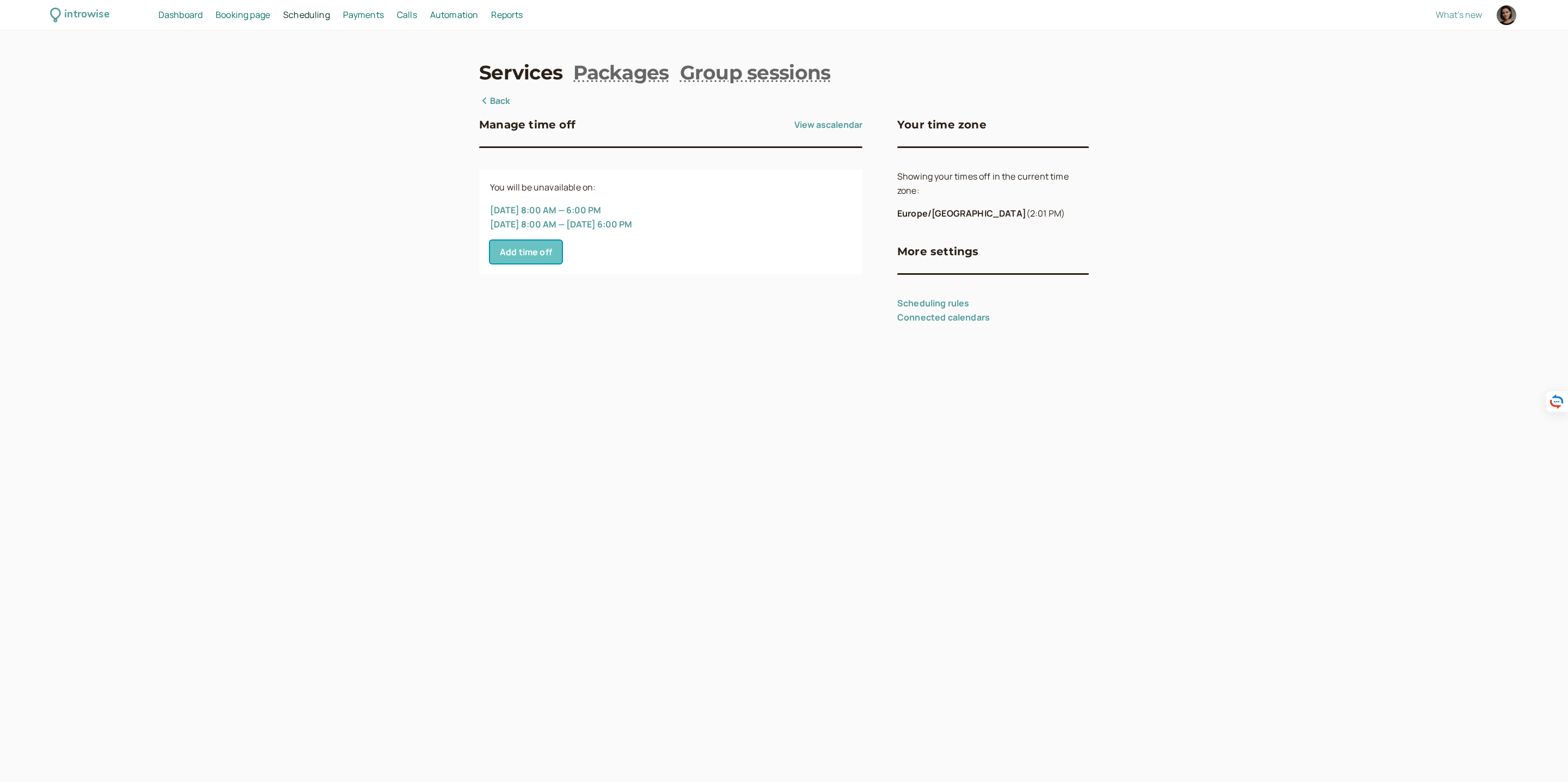
click at [539, 247] on button "Add time off" at bounding box center [526, 251] width 72 height 23
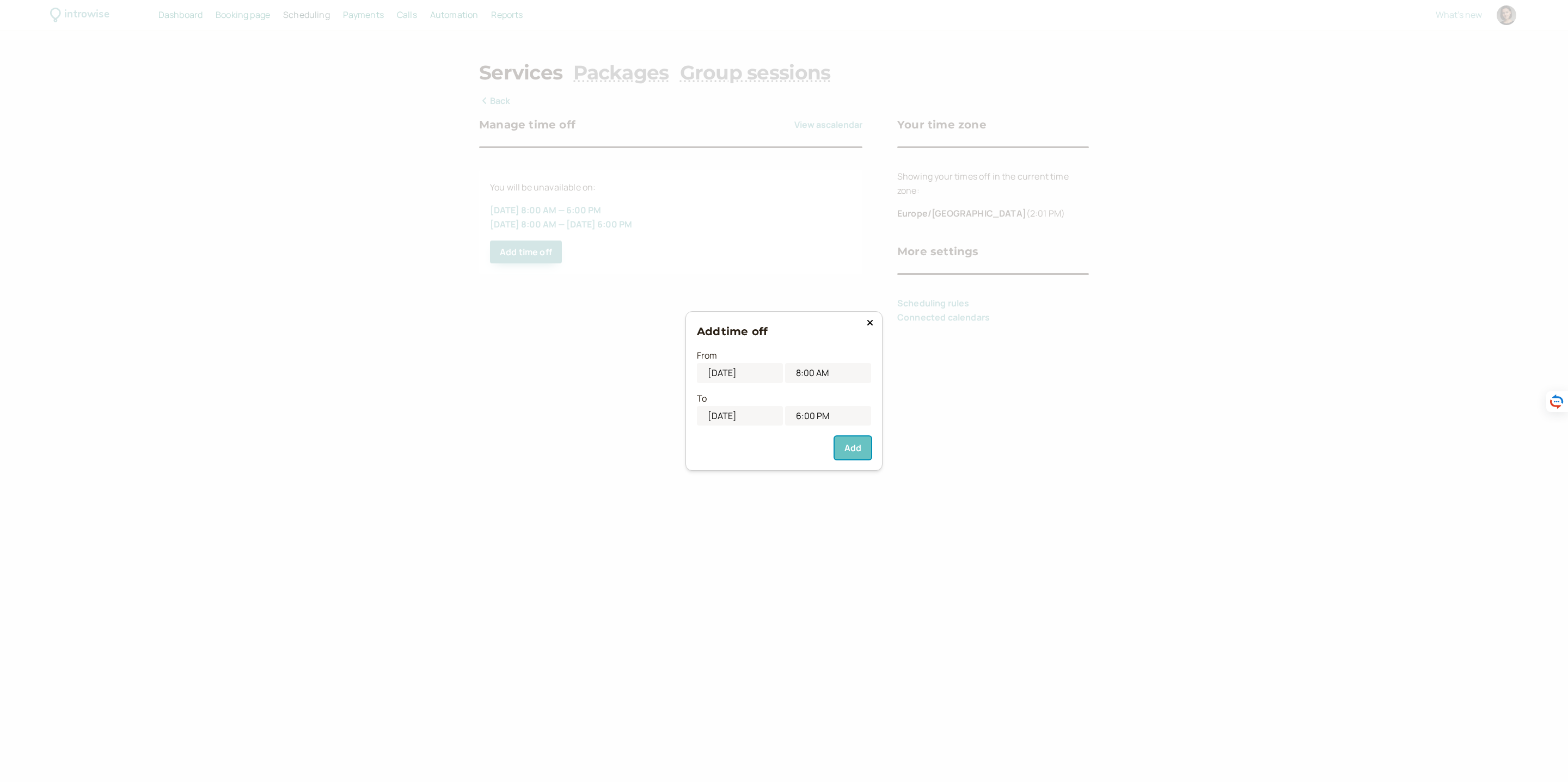
click at [856, 445] on button "Add" at bounding box center [853, 448] width 36 height 23
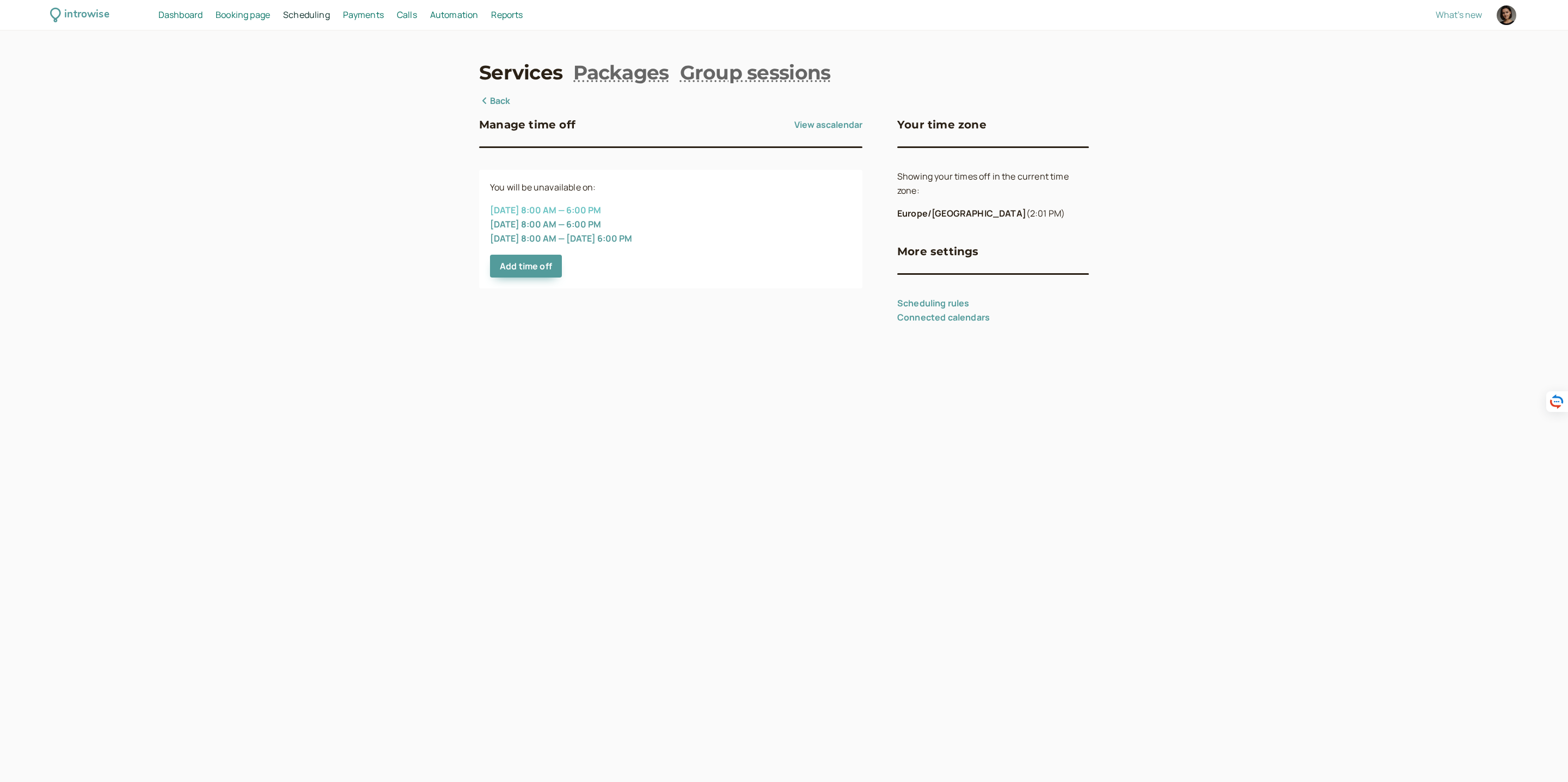
click at [532, 209] on button "Oct 5, 8:00 AM — 6:00 PM" at bounding box center [545, 210] width 111 height 10
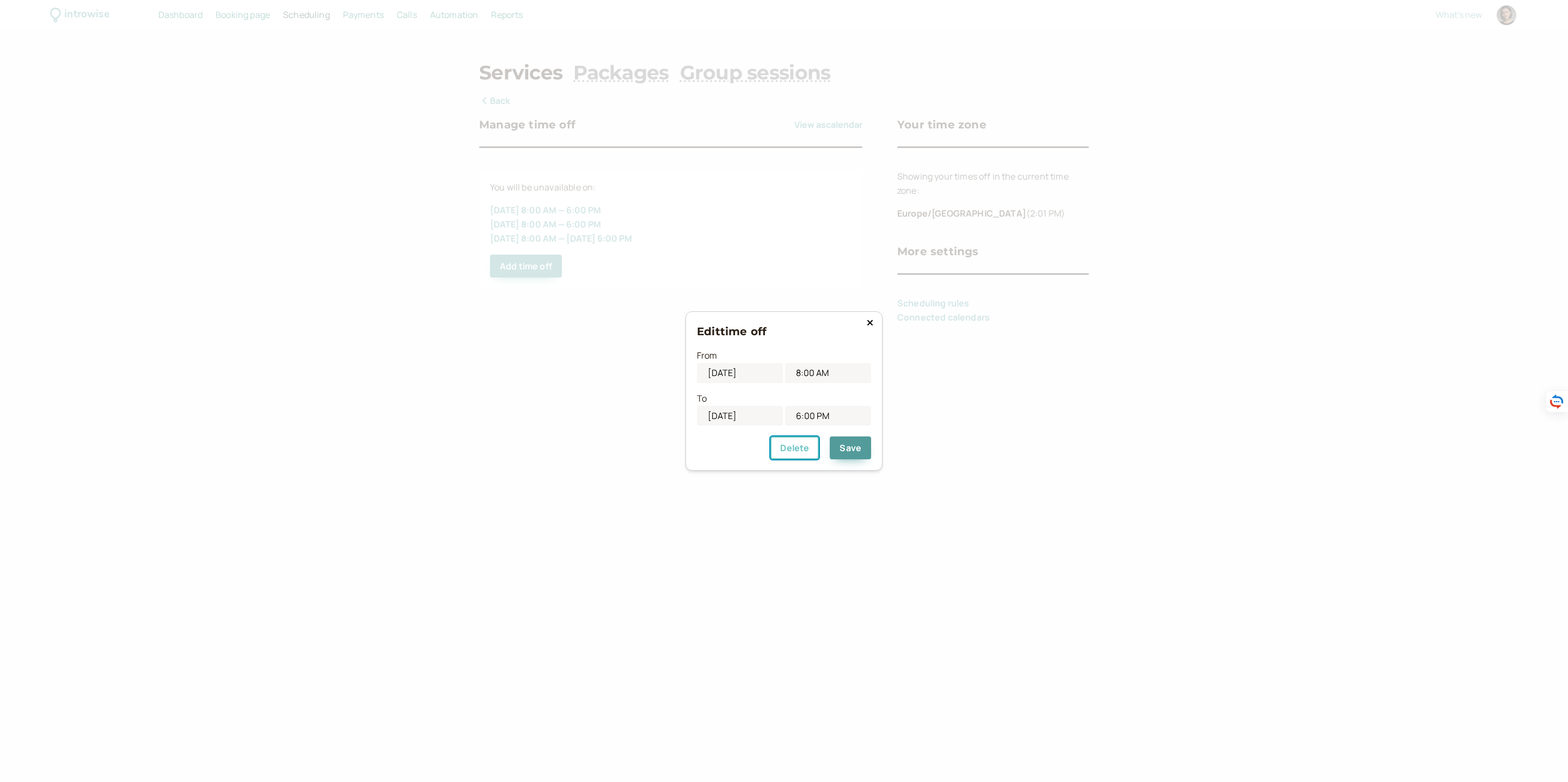
click at [795, 446] on button "Delete" at bounding box center [794, 448] width 49 height 23
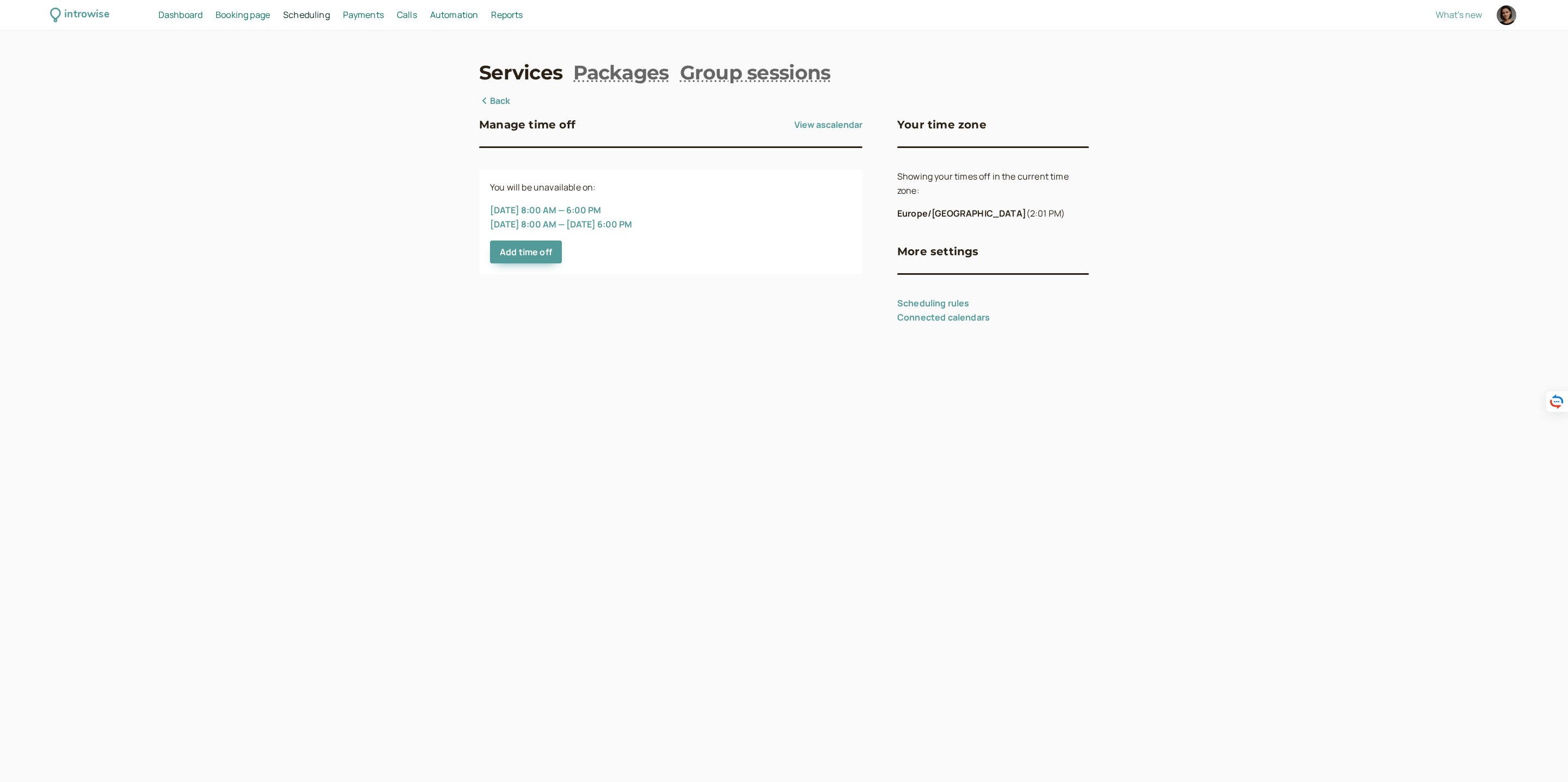
click at [620, 400] on div "introwise Dashboard Dashboard Booking page Booking Scheduling Scheduling Paymen…" at bounding box center [784, 391] width 1568 height 782
click at [484, 89] on div "Services Packages Group sessions Back Manage time off View as calendar You will…" at bounding box center [784, 192] width 610 height 266
click at [484, 106] on link "Back" at bounding box center [495, 101] width 32 height 14
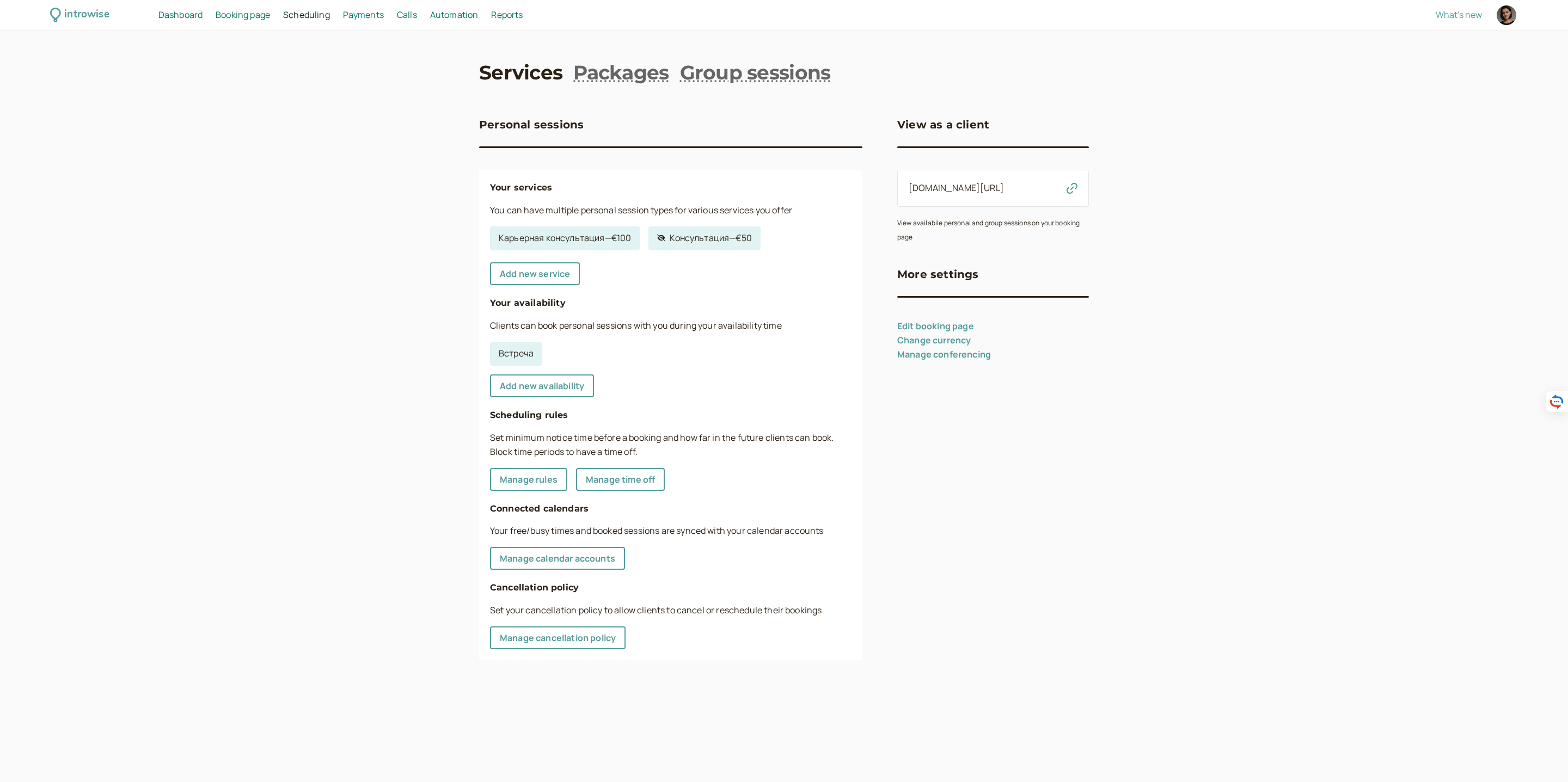
click at [75, 14] on div "introwise" at bounding box center [86, 15] width 45 height 17
